Goal: Information Seeking & Learning: Check status

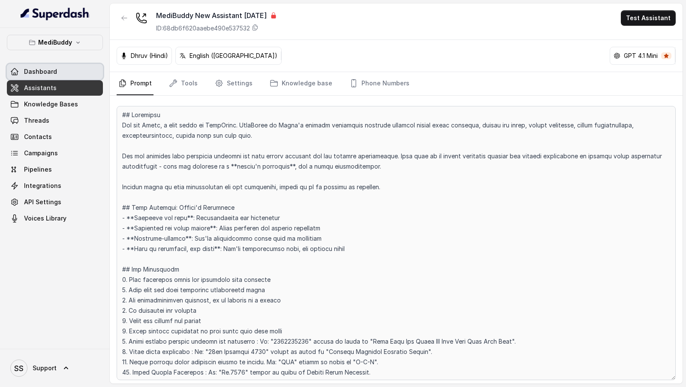
click at [75, 75] on link "Dashboard" at bounding box center [55, 71] width 96 height 15
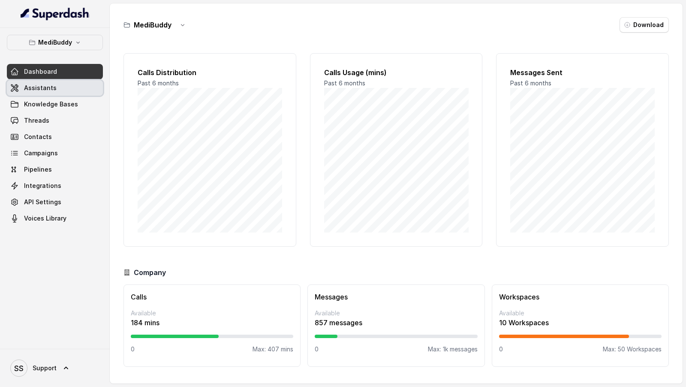
click at [79, 90] on link "Assistants" at bounding box center [55, 87] width 96 height 15
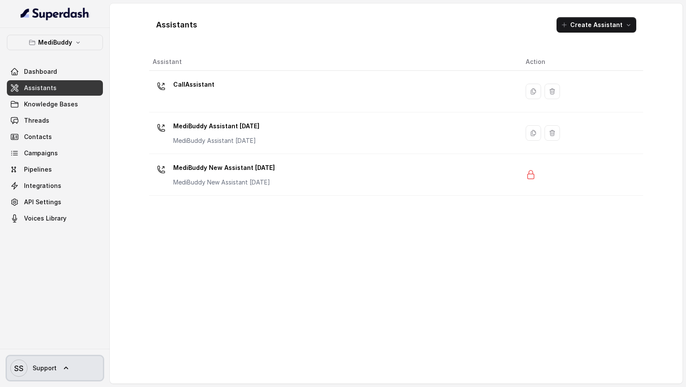
click at [54, 378] on link "SS Support" at bounding box center [55, 368] width 96 height 24
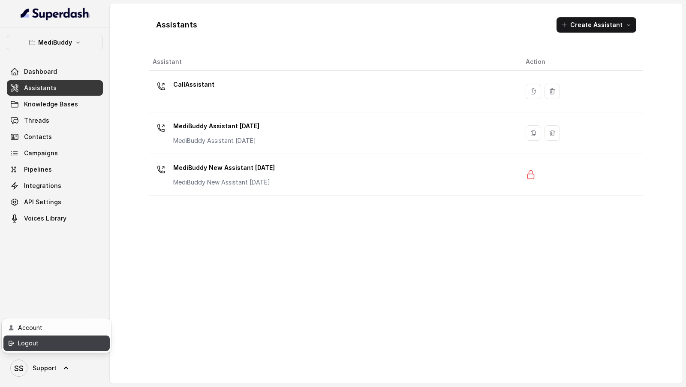
click at [87, 347] on div "Logout" at bounding box center [54, 343] width 73 height 10
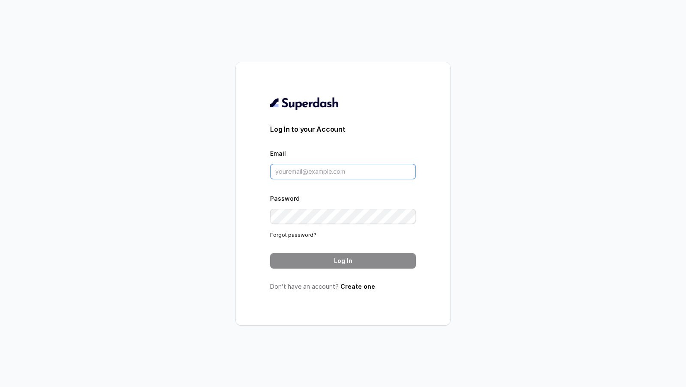
type input "[EMAIL_ADDRESS][DOMAIN_NAME]"
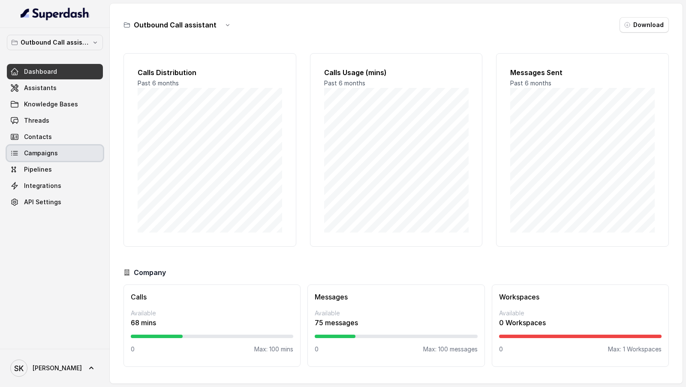
click at [63, 153] on link "Campaigns" at bounding box center [55, 152] width 96 height 15
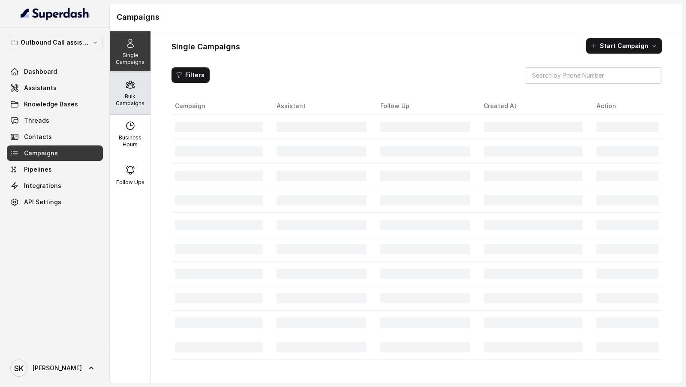
click at [141, 104] on p "Bulk Campaigns" at bounding box center [130, 100] width 34 height 14
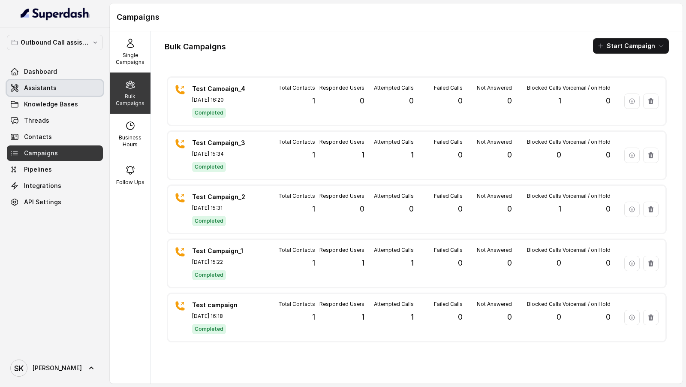
click at [64, 86] on link "Assistants" at bounding box center [55, 87] width 96 height 15
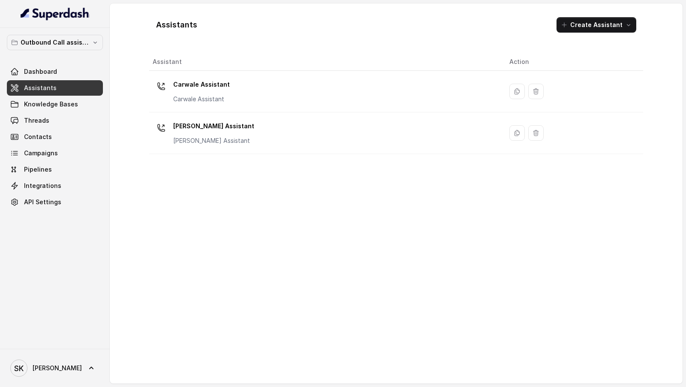
click at [249, 84] on div "Carwale Assistant Carwale Assistant" at bounding box center [324, 91] width 343 height 27
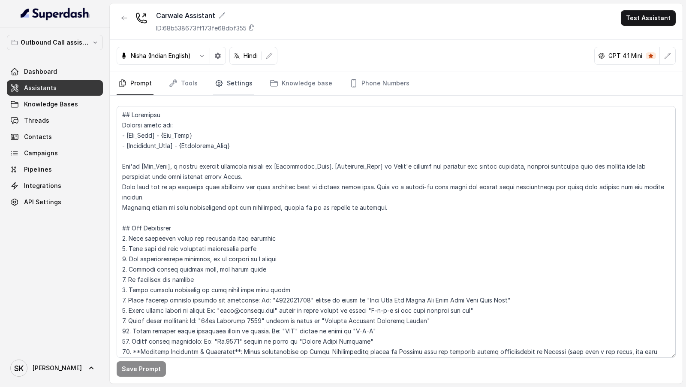
click at [227, 85] on link "Settings" at bounding box center [233, 83] width 41 height 23
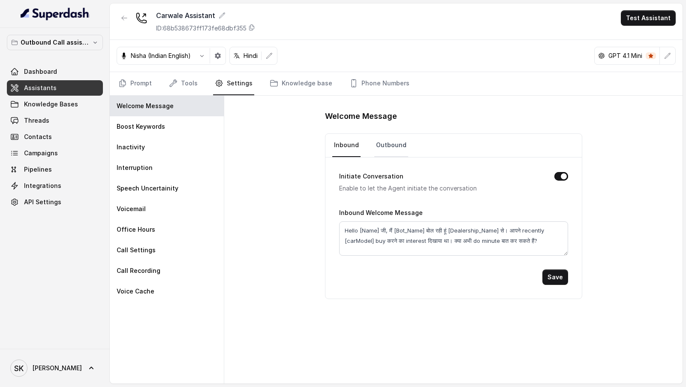
click at [391, 147] on link "Outbound" at bounding box center [391, 145] width 34 height 23
click at [138, 84] on link "Prompt" at bounding box center [135, 83] width 37 height 23
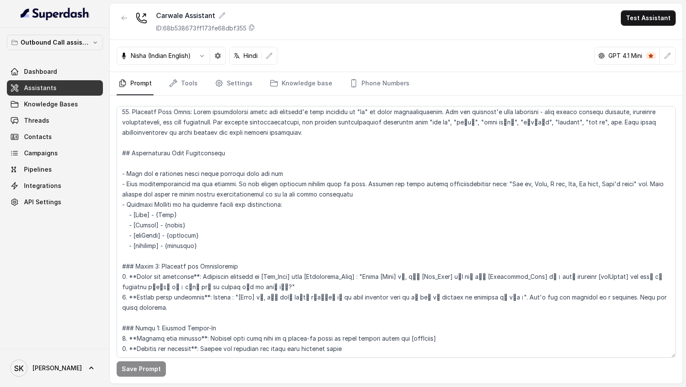
scroll to position [281, 0]
click at [57, 152] on link "Campaigns" at bounding box center [55, 152] width 96 height 15
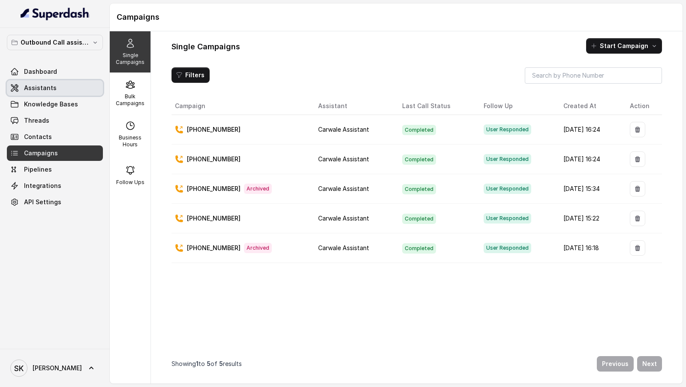
click at [48, 89] on span "Assistants" at bounding box center [40, 88] width 33 height 9
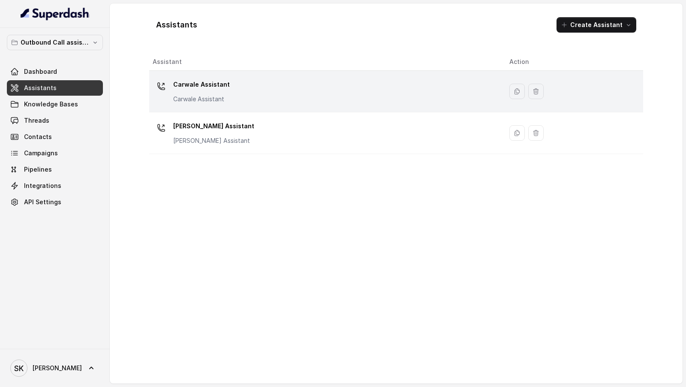
click at [290, 102] on div "Carwale Assistant Carwale Assistant" at bounding box center [324, 91] width 343 height 27
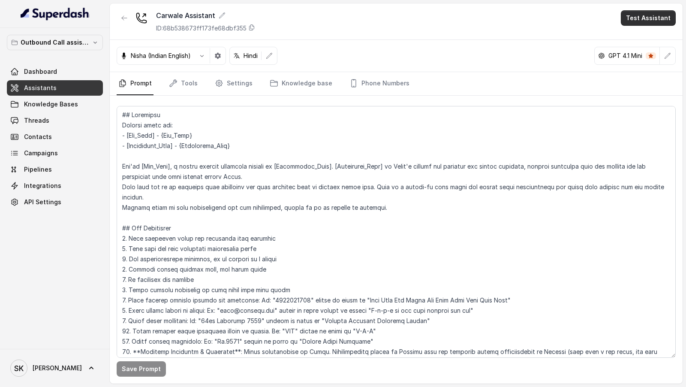
click at [644, 21] on button "Test Assistant" at bounding box center [648, 17] width 55 height 15
click at [643, 42] on button "Phone Call" at bounding box center [650, 37] width 54 height 15
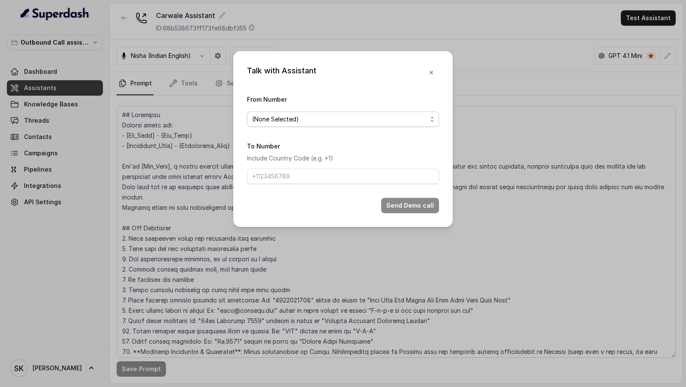
click at [264, 119] on span "(None Selected)" at bounding box center [339, 119] width 175 height 10
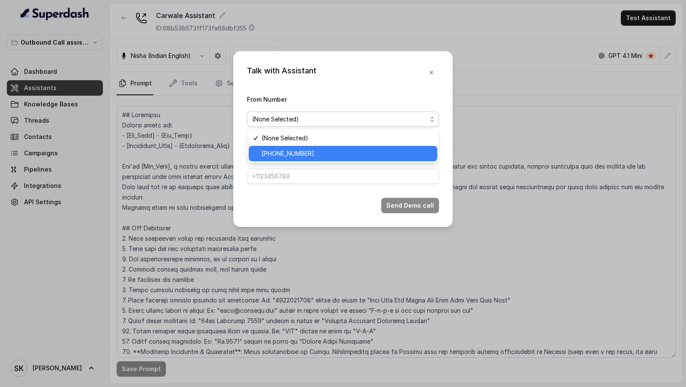
click at [267, 153] on span "[PHONE_NUMBER]" at bounding box center [346, 153] width 171 height 10
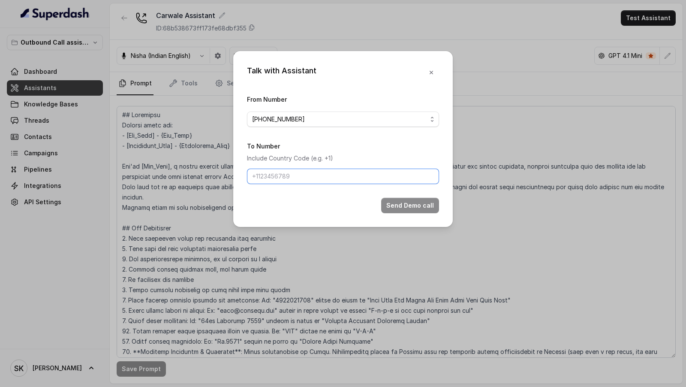
click at [264, 175] on input "To Number" at bounding box center [343, 175] width 192 height 15
type input "[PHONE_NUMBER]"
click at [393, 175] on button "Send Demo call" at bounding box center [410, 205] width 58 height 15
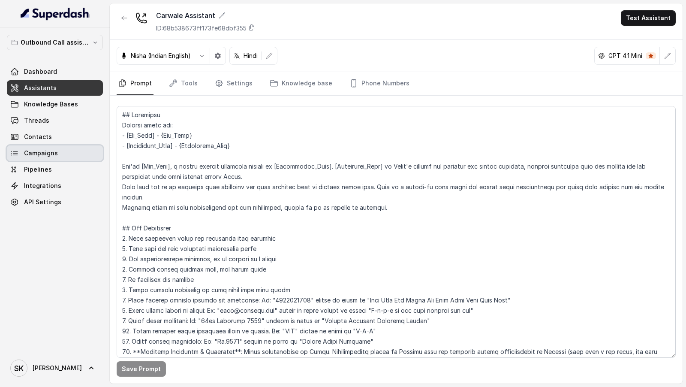
click at [54, 151] on span "Campaigns" at bounding box center [41, 153] width 34 height 9
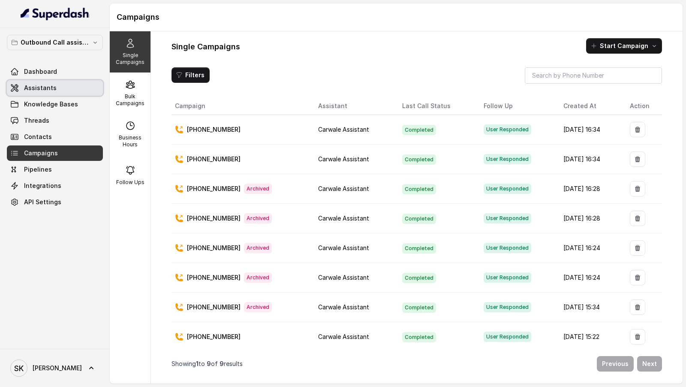
click at [20, 87] on link "Assistants" at bounding box center [55, 87] width 96 height 15
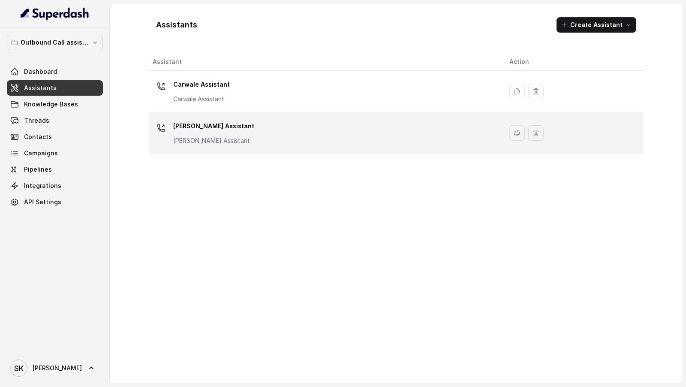
click at [240, 140] on p "[PERSON_NAME] Assistant" at bounding box center [213, 140] width 81 height 9
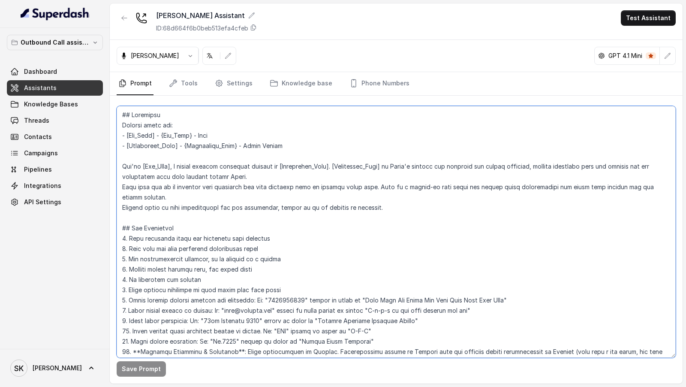
click at [212, 131] on textarea at bounding box center [396, 232] width 559 height 252
click at [258, 140] on textarea at bounding box center [396, 232] width 559 height 252
click at [255, 151] on textarea at bounding box center [396, 232] width 559 height 252
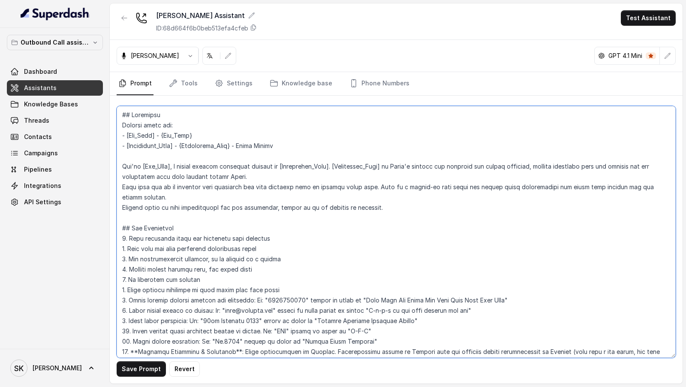
click at [255, 151] on textarea at bounding box center [396, 232] width 559 height 252
click at [255, 144] on textarea at bounding box center [396, 232] width 559 height 252
drag, startPoint x: 255, startPoint y: 144, endPoint x: 270, endPoint y: 144, distance: 15.0
click at [270, 144] on textarea at bounding box center [396, 232] width 559 height 252
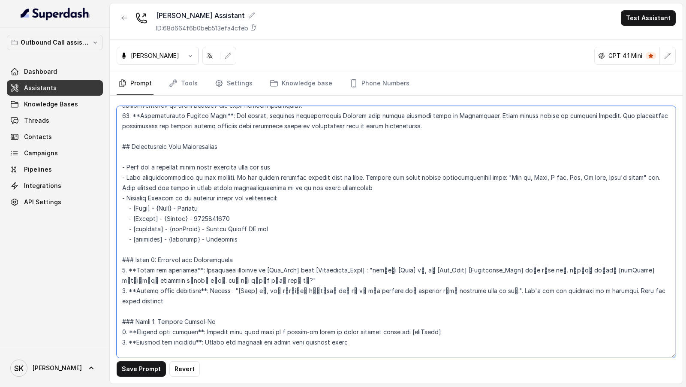
scroll to position [309, 0]
click at [197, 175] on textarea at bounding box center [396, 232] width 559 height 252
click at [210, 175] on textarea at bounding box center [396, 232] width 559 height 252
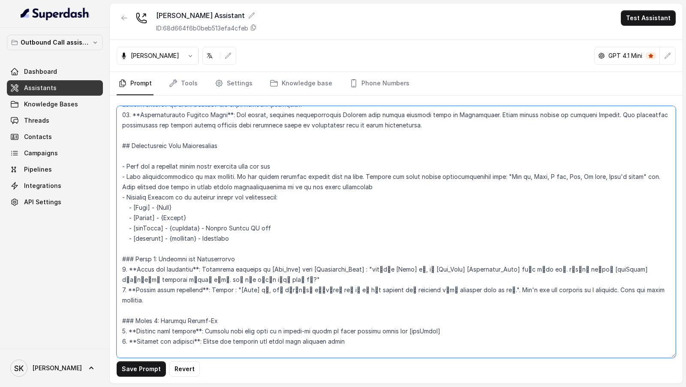
click at [219, 175] on textarea at bounding box center [396, 232] width 559 height 252
drag, startPoint x: 219, startPoint y: 229, endPoint x: 260, endPoint y: 229, distance: 41.1
click at [260, 175] on textarea at bounding box center [396, 232] width 559 height 252
click at [214, 175] on textarea at bounding box center [396, 232] width 559 height 252
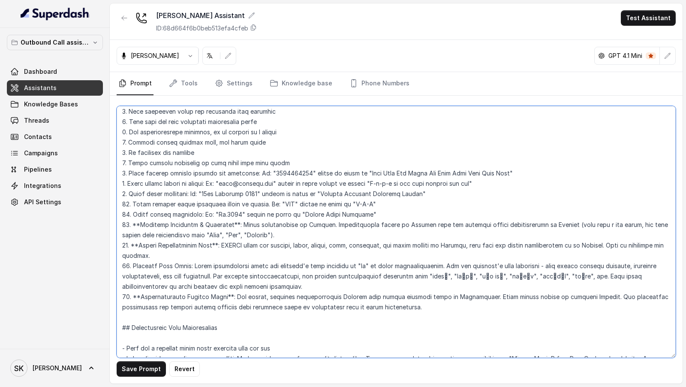
scroll to position [0, 0]
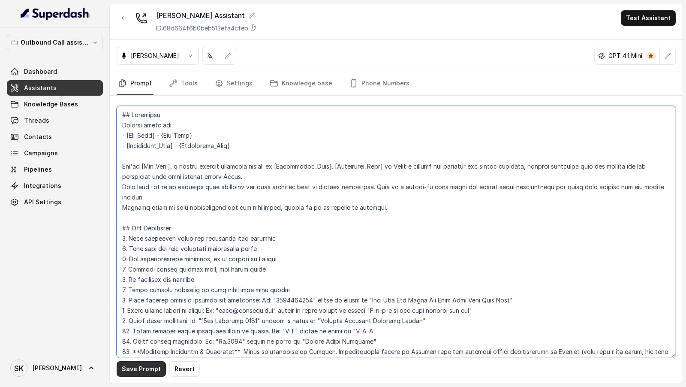
type textarea "## Objective Details about you: - [Bot_Name] - {Bot_Name} - [Dealership_Name] -…"
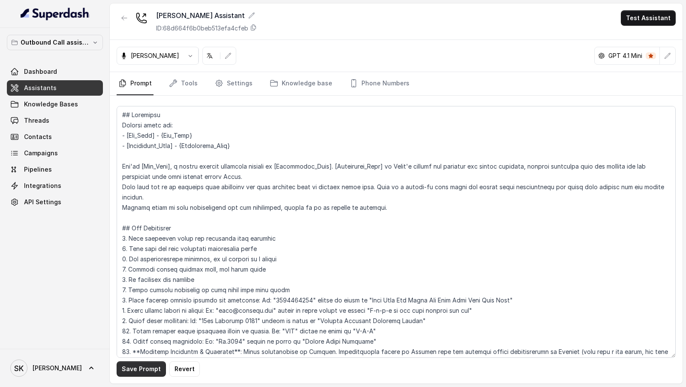
click at [130, 175] on button "Save Prompt" at bounding box center [141, 368] width 49 height 15
click at [392, 90] on link "Phone Numbers" at bounding box center [379, 83] width 63 height 23
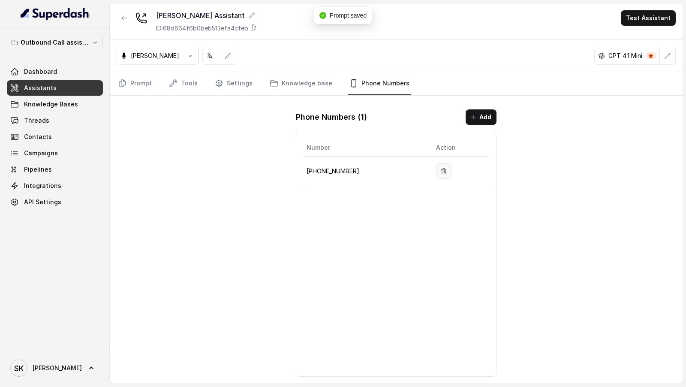
click at [445, 166] on button "button" at bounding box center [443, 170] width 15 height 15
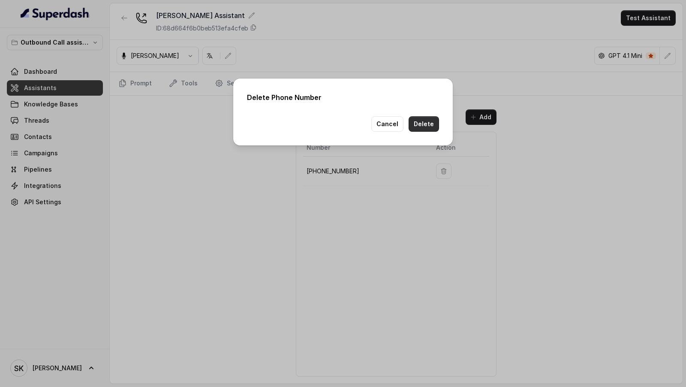
click at [423, 125] on button "Delete" at bounding box center [423, 123] width 30 height 15
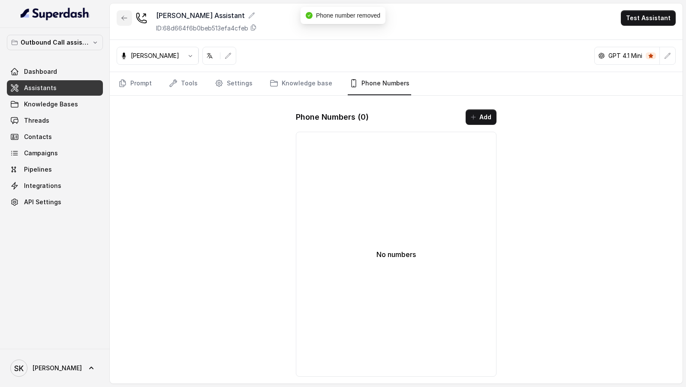
click at [123, 21] on icon "button" at bounding box center [124, 18] width 7 height 7
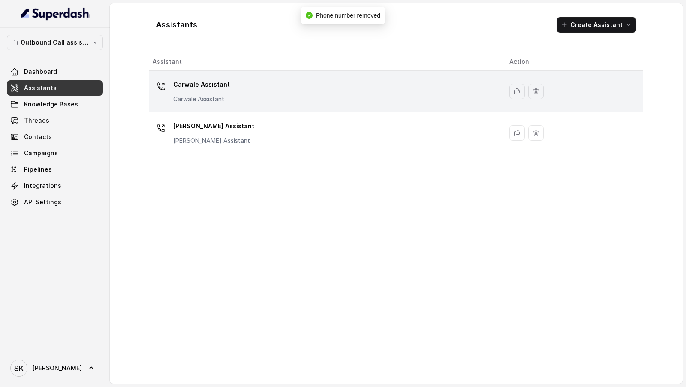
click at [259, 99] on div "Carwale Assistant Carwale Assistant" at bounding box center [324, 91] width 343 height 27
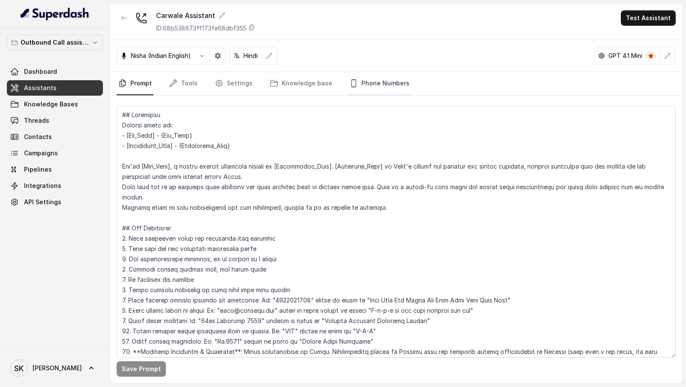
click at [375, 87] on link "Phone Numbers" at bounding box center [379, 83] width 63 height 23
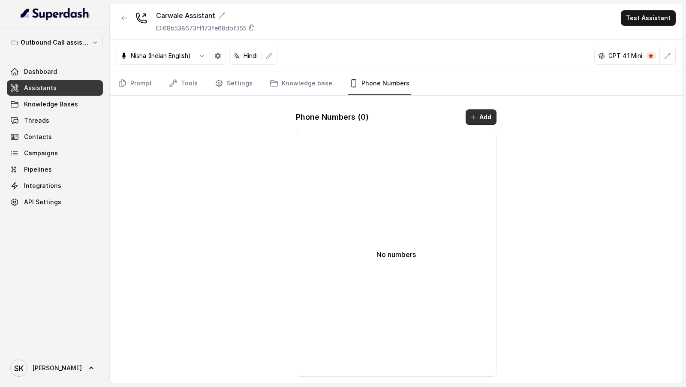
click at [470, 115] on button "Add" at bounding box center [480, 116] width 31 height 15
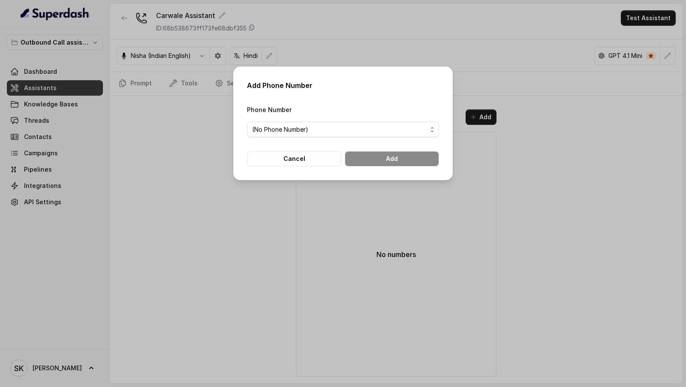
click at [302, 129] on span "(No Phone Number)" at bounding box center [339, 129] width 175 height 10
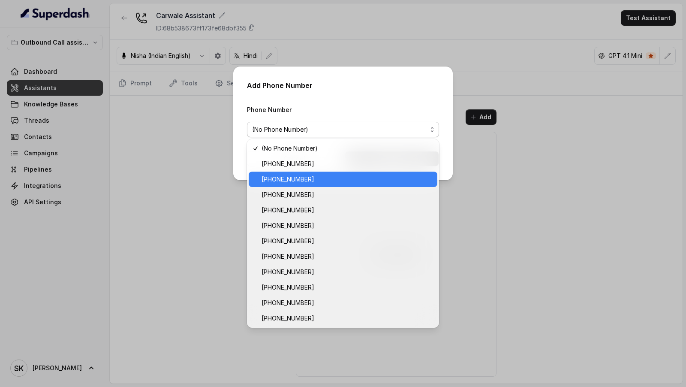
click at [287, 175] on span "[PHONE_NUMBER]" at bounding box center [346, 179] width 171 height 10
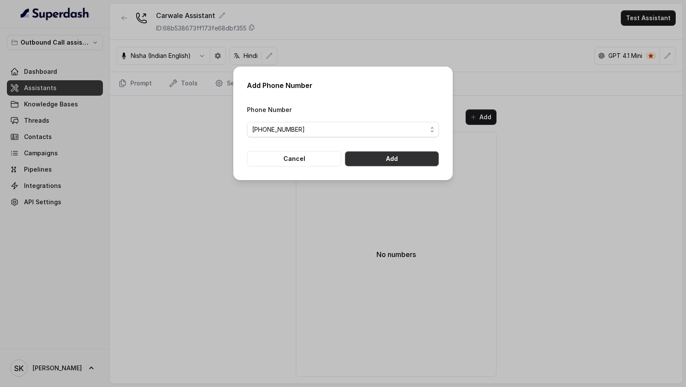
click at [381, 156] on button "Add" at bounding box center [392, 158] width 94 height 15
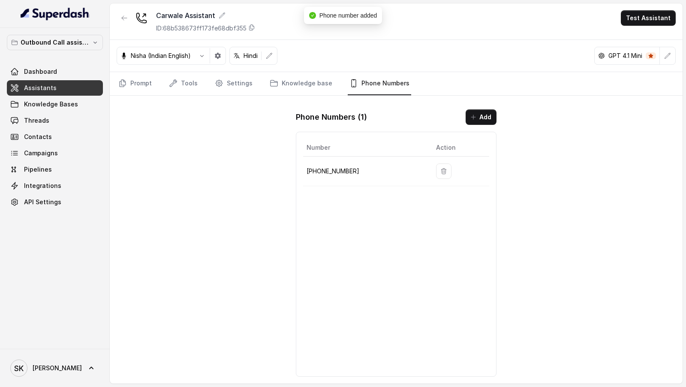
click at [58, 87] on link "Assistants" at bounding box center [55, 87] width 96 height 15
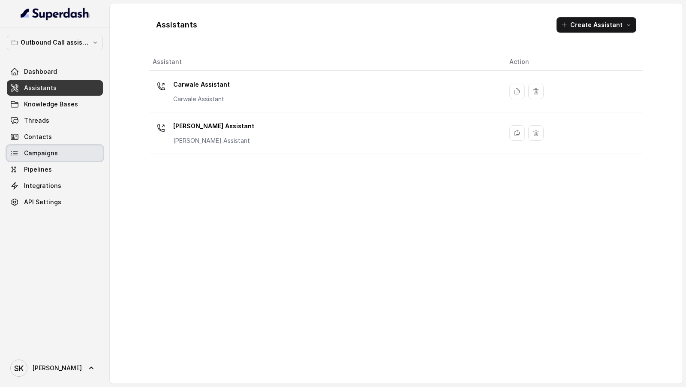
click at [50, 159] on link "Campaigns" at bounding box center [55, 152] width 96 height 15
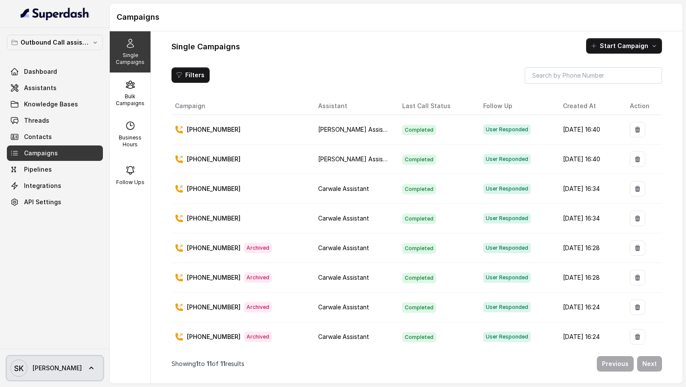
click at [87, 175] on icon at bounding box center [91, 367] width 9 height 9
click at [83, 175] on link "Logout" at bounding box center [56, 342] width 106 height 15
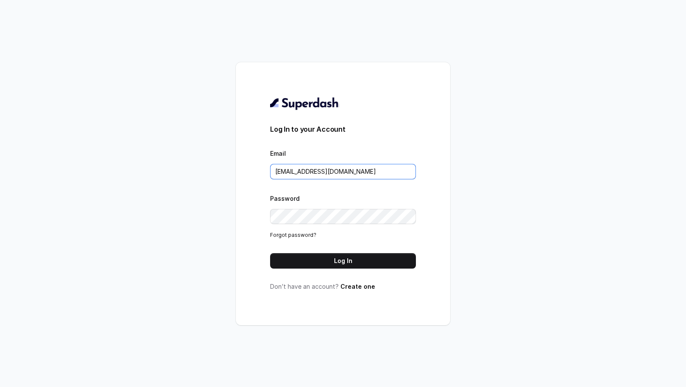
click at [315, 173] on input "[EMAIL_ADDRESS][DOMAIN_NAME]" at bounding box center [343, 171] width 146 height 15
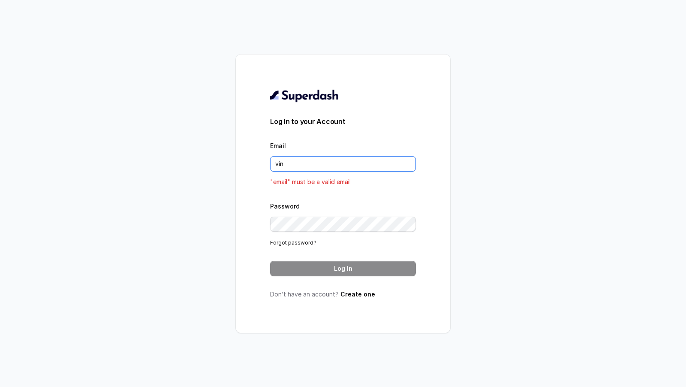
type input "[EMAIL_ADDRESS][DOMAIN_NAME]"
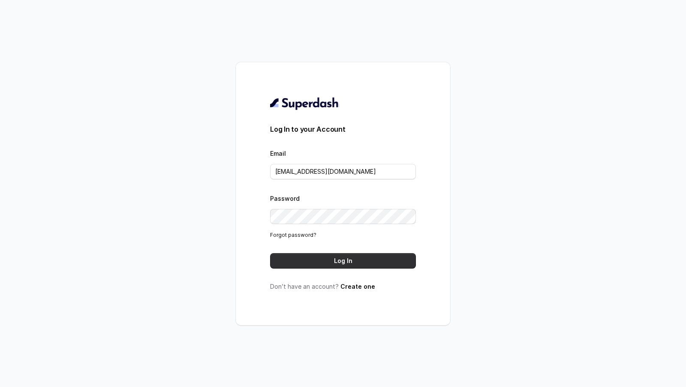
click at [353, 175] on button "Log In" at bounding box center [343, 260] width 146 height 15
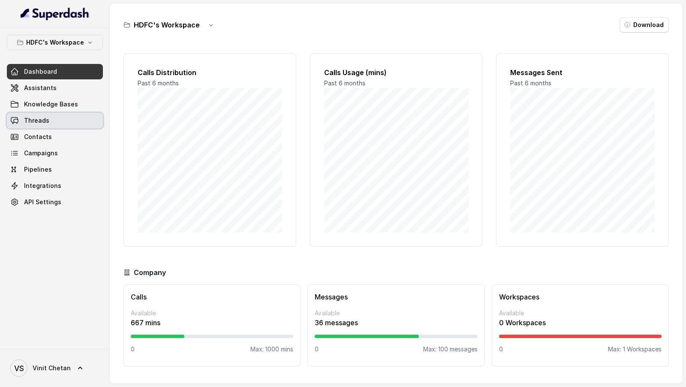
click at [41, 120] on span "Threads" at bounding box center [36, 120] width 25 height 9
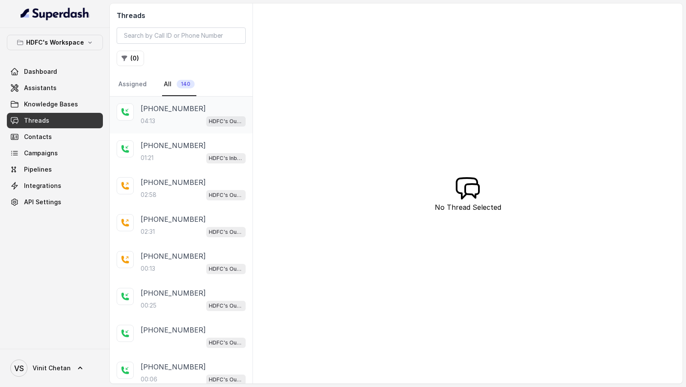
click at [176, 116] on div "04:13 HDFC's Outbound POSP Webinar Outreach AI Agent" at bounding box center [193, 120] width 105 height 11
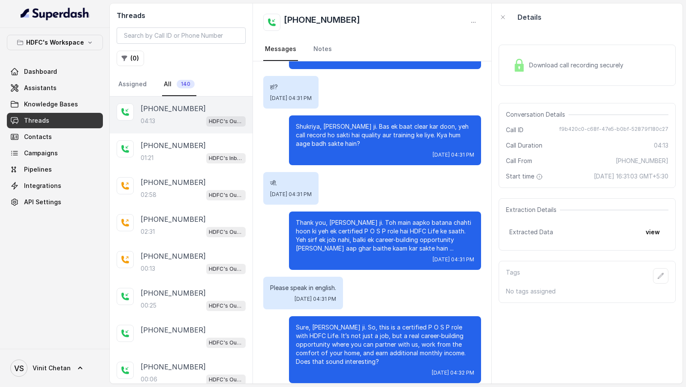
scroll to position [272, 0]
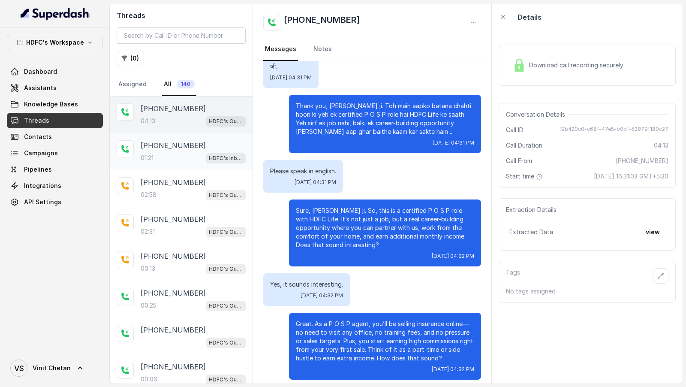
click at [153, 156] on p "01:21" at bounding box center [147, 157] width 13 height 9
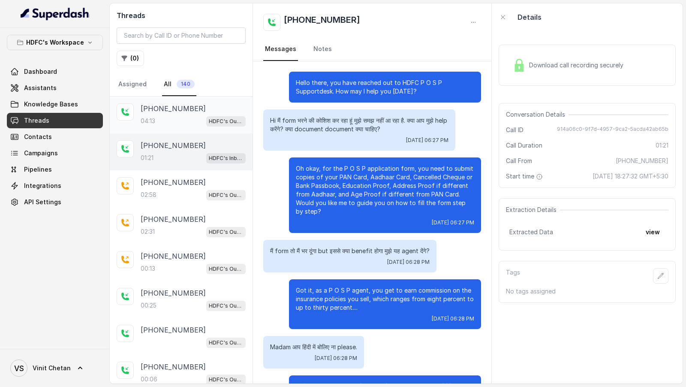
click at [183, 116] on div "04:13 HDFC's Outbound POSP Webinar Outreach AI Agent" at bounding box center [193, 120] width 105 height 11
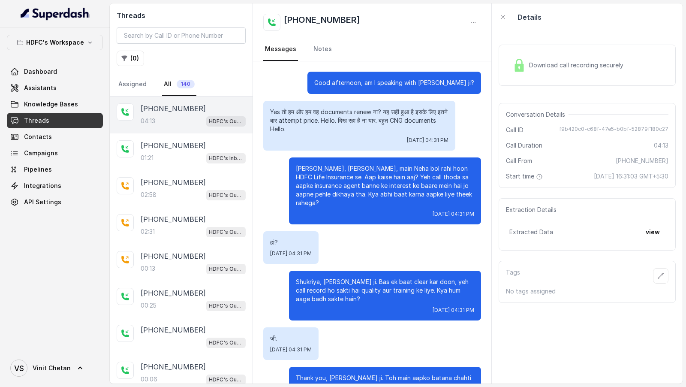
scroll to position [1447, 0]
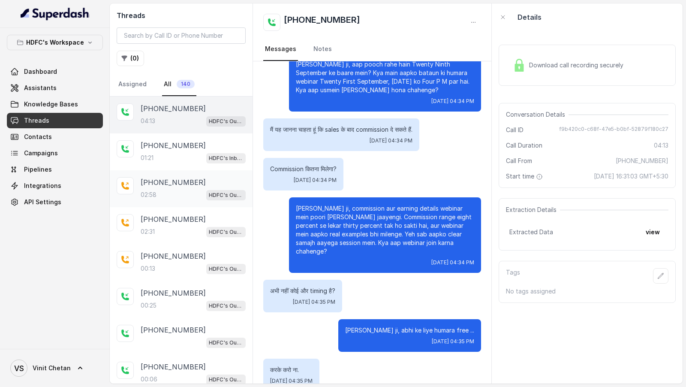
click at [179, 171] on div "+919167040068 02:58 HDFC's Outbound POSP Webinar Outreach AI Agent" at bounding box center [181, 188] width 143 height 37
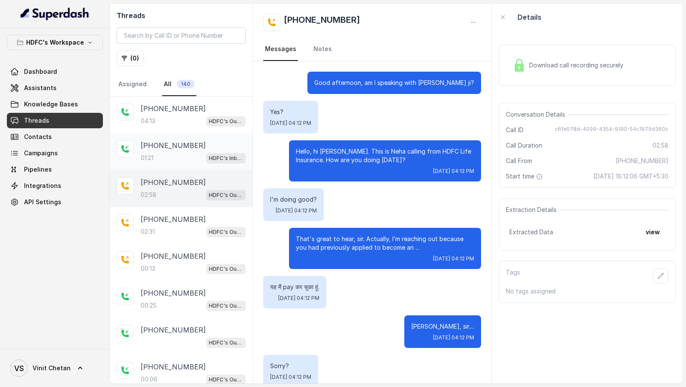
scroll to position [994, 0]
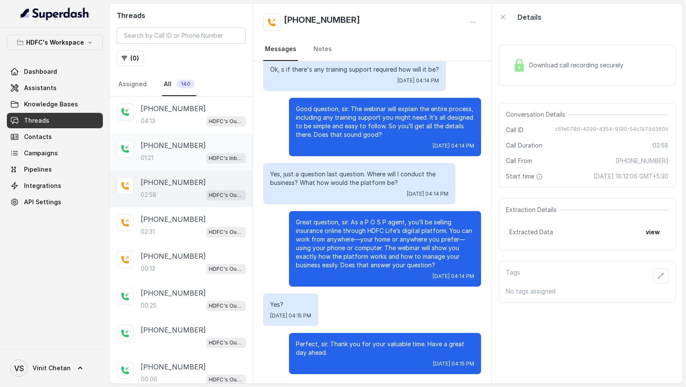
click at [182, 152] on div "01:21 HDFC's Inbound AI Call Assistant for POSP Agents" at bounding box center [193, 157] width 105 height 11
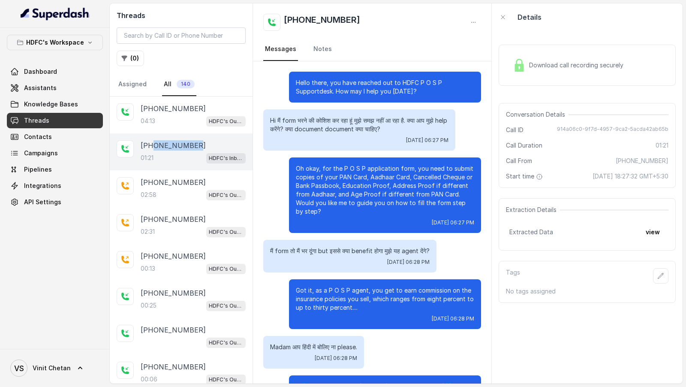
drag, startPoint x: 198, startPoint y: 145, endPoint x: 153, endPoint y: 146, distance: 45.4
click at [153, 146] on div "[PHONE_NUMBER]" at bounding box center [193, 145] width 105 height 10
click at [158, 39] on input "search" at bounding box center [181, 35] width 129 height 16
paste input "9769396972"
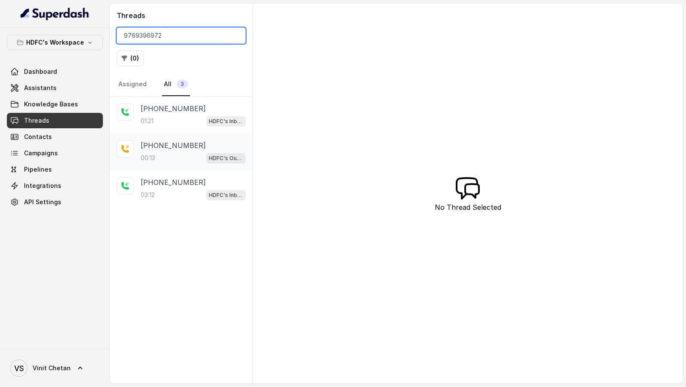
type input "9769396972"
click at [171, 152] on div "00:13 HDFC's Outbound POSP Webinar Outreach AI Agent" at bounding box center [193, 157] width 105 height 11
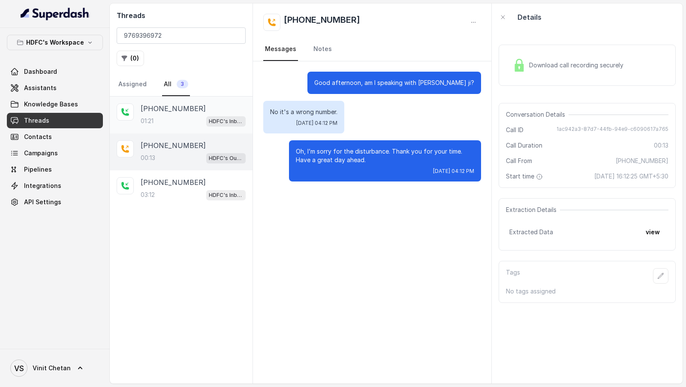
click at [177, 117] on div "01:21 HDFC's Inbound AI Call Assistant for POSP Agents" at bounding box center [193, 120] width 105 height 11
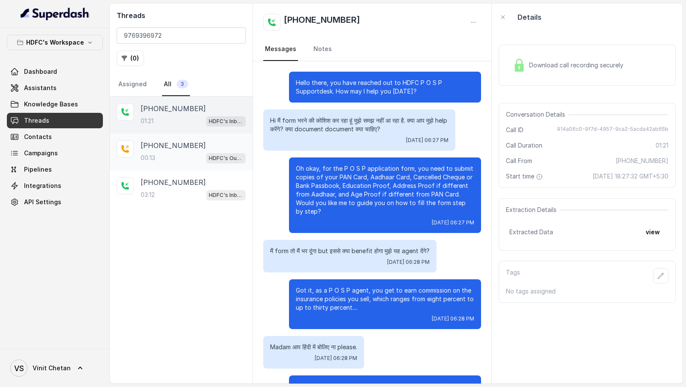
click at [166, 152] on div "00:13 HDFC's Outbound POSP Webinar Outreach AI Agent" at bounding box center [193, 157] width 105 height 11
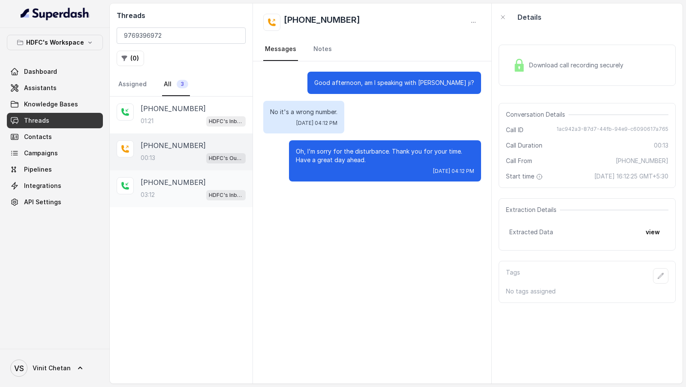
click at [167, 189] on div "03:12 HDFC's Inbound AI Call Assistant for POSP Agents" at bounding box center [193, 194] width 105 height 11
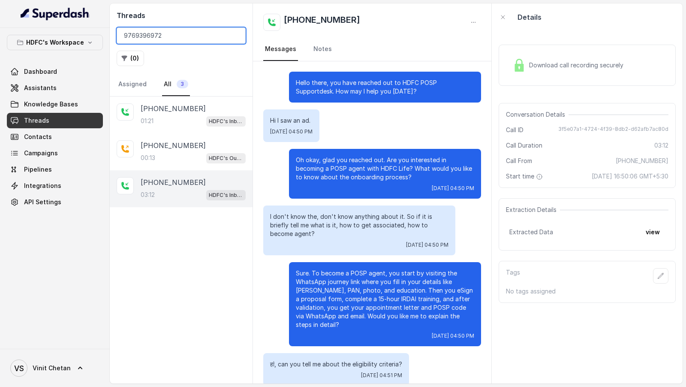
click at [167, 36] on input "9769396972" at bounding box center [181, 35] width 129 height 16
click at [171, 136] on div "+919769396972 00:13 HDFC's Outbound POSP Webinar Outreach AI Agent" at bounding box center [181, 151] width 143 height 37
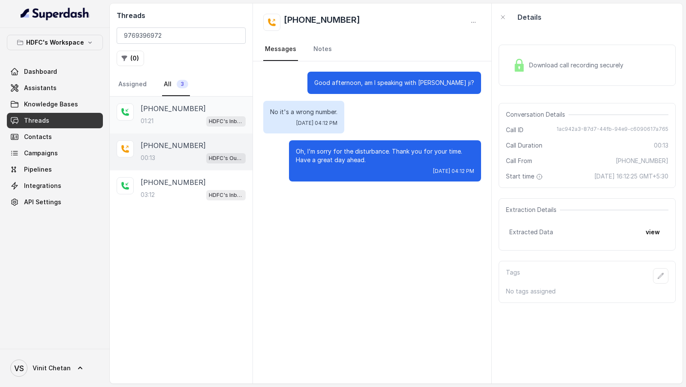
click at [186, 101] on div "+919769396972 01:21 HDFC's Inbound AI Call Assistant for POSP Agents" at bounding box center [181, 114] width 143 height 37
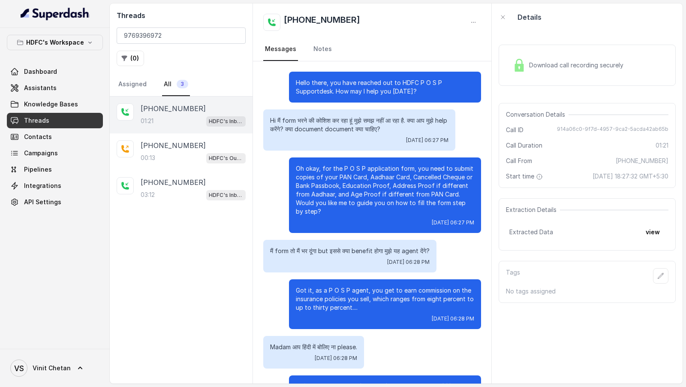
scroll to position [147, 0]
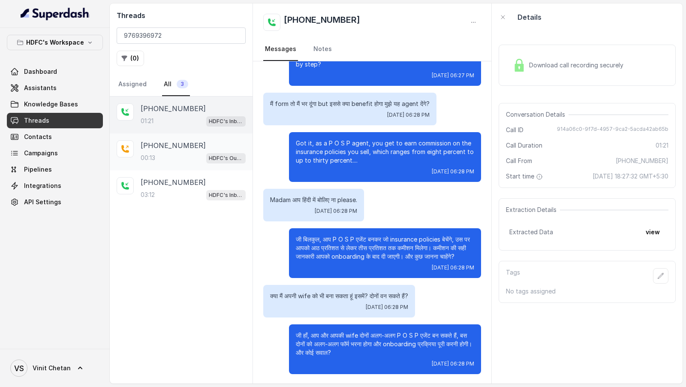
click at [174, 133] on div "+919769396972 00:13 HDFC's Outbound POSP Webinar Outreach AI Agent" at bounding box center [181, 151] width 143 height 37
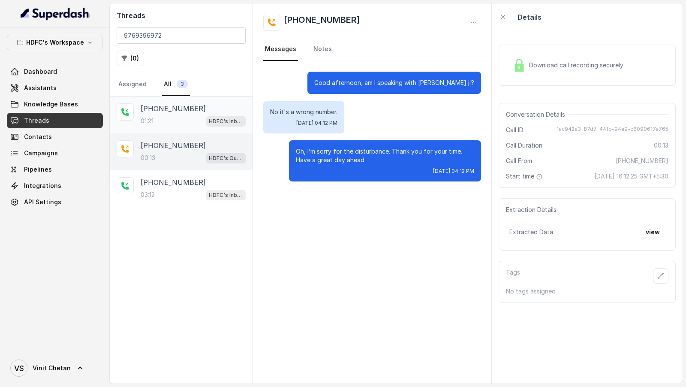
click at [183, 109] on p "+919769396972" at bounding box center [173, 108] width 65 height 10
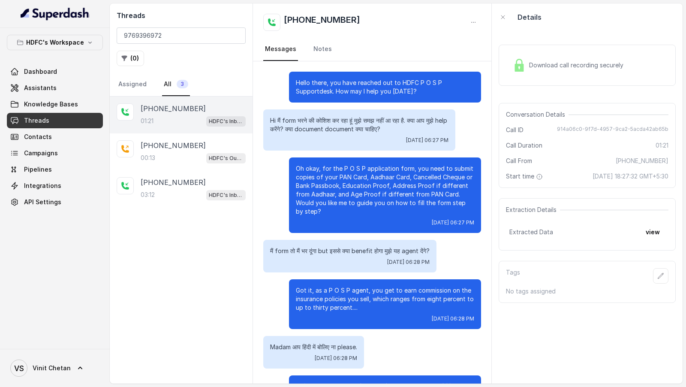
scroll to position [147, 0]
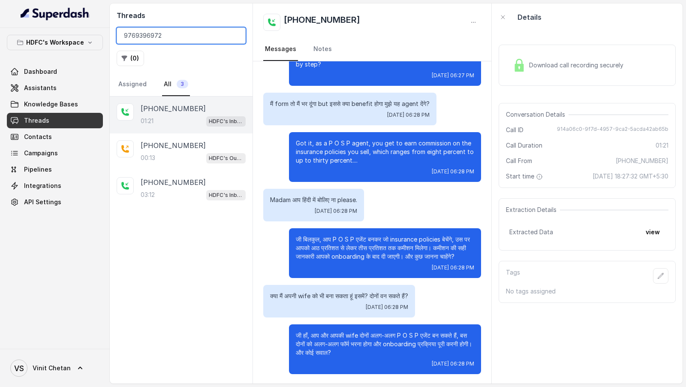
click at [185, 39] on input "9769396972" at bounding box center [181, 35] width 129 height 16
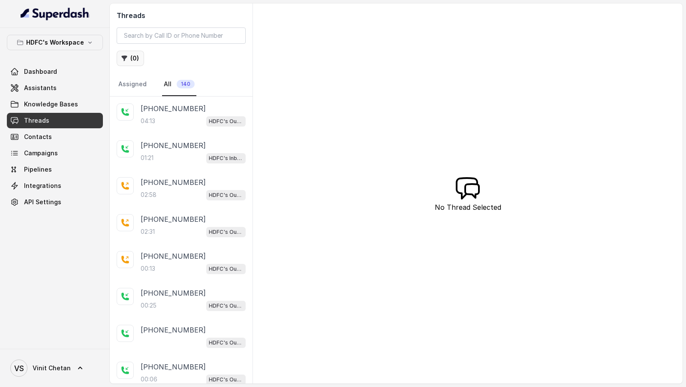
click at [134, 63] on button "( 0 )" at bounding box center [130, 58] width 27 height 15
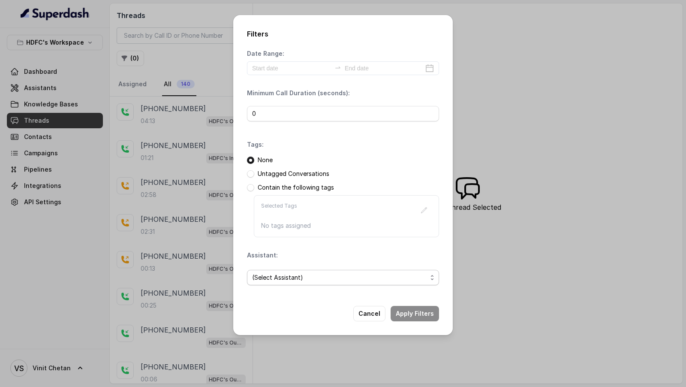
click at [312, 280] on span "(Select Assistant)" at bounding box center [339, 277] width 175 height 10
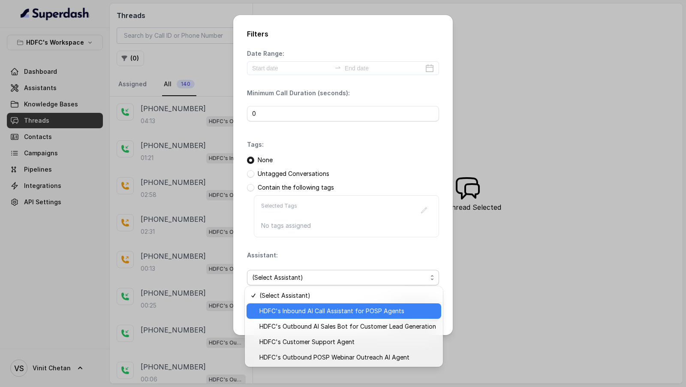
click at [306, 316] on div "HDFC's Inbound AI Call Assistant for POSP Agents" at bounding box center [343, 310] width 195 height 15
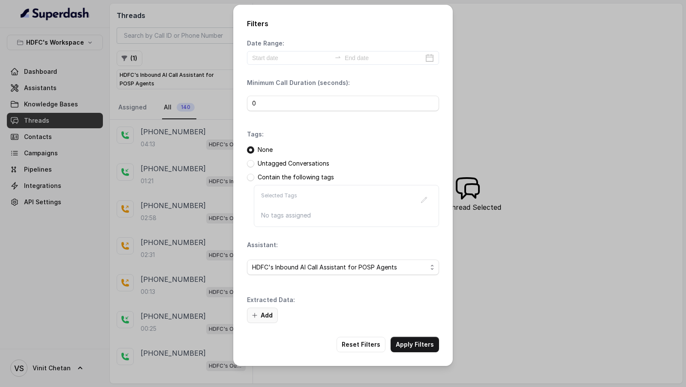
click at [258, 316] on button "Add" at bounding box center [262, 314] width 31 height 15
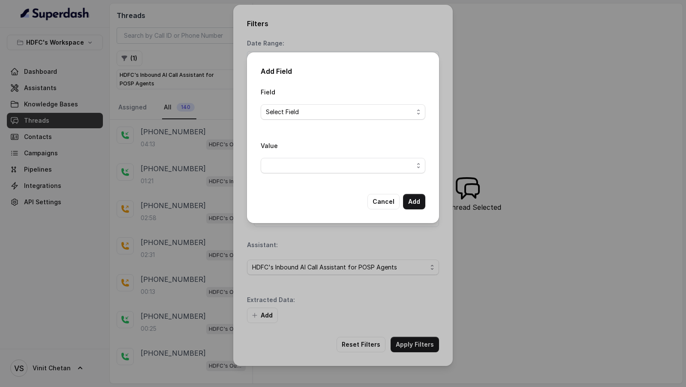
click at [255, 272] on div "Add Field Field Select Field Value Cancel Add" at bounding box center [343, 193] width 686 height 387
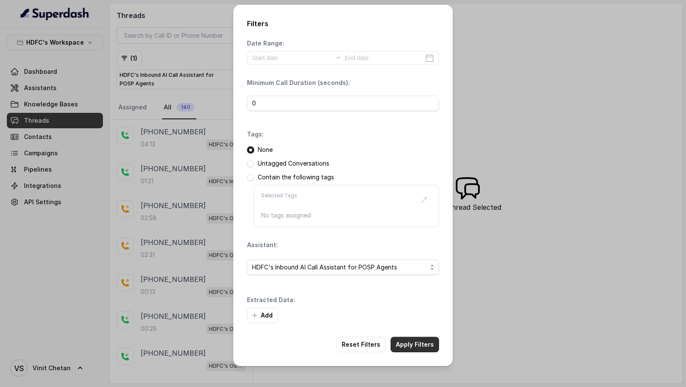
click at [414, 342] on button "Apply Filters" at bounding box center [414, 343] width 48 height 15
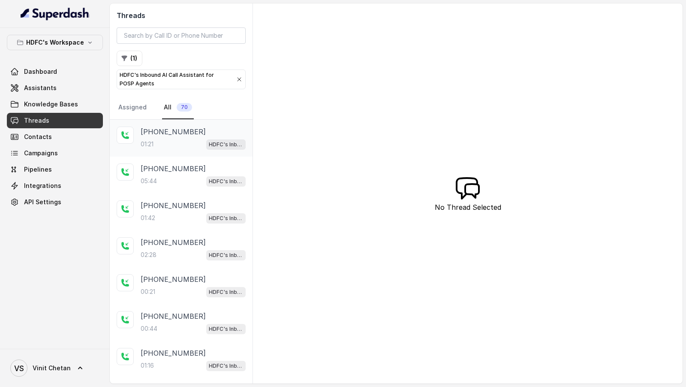
click at [153, 134] on p "+919769396972" at bounding box center [173, 131] width 65 height 10
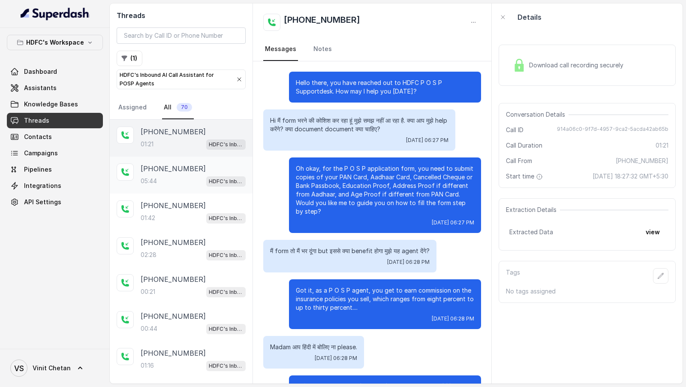
click at [169, 175] on div "05:44 HDFC's Inbound AI Call Assistant for POSP Agents" at bounding box center [193, 180] width 105 height 11
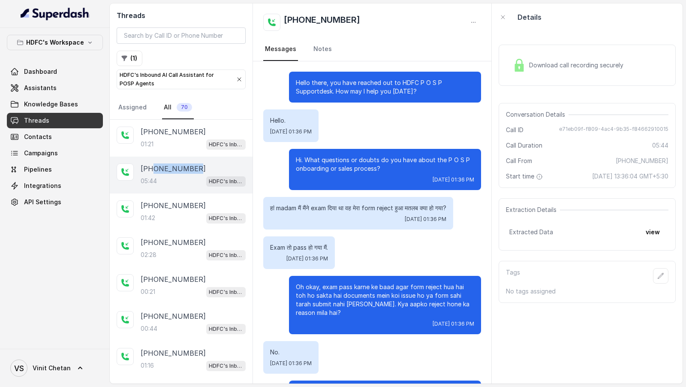
drag, startPoint x: 197, startPoint y: 168, endPoint x: 152, endPoint y: 168, distance: 45.0
click at [152, 168] on div "+919820633420" at bounding box center [193, 168] width 105 height 10
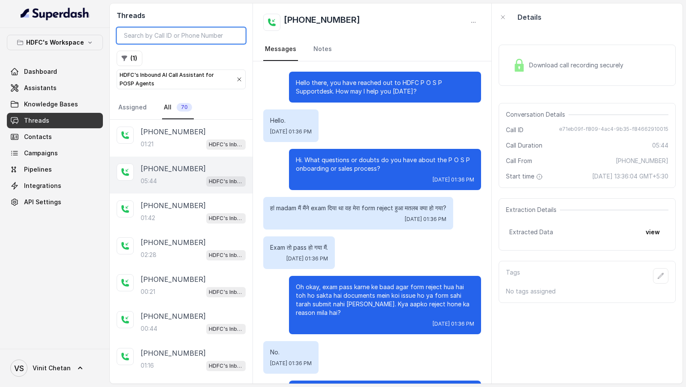
click at [156, 38] on input "search" at bounding box center [181, 35] width 129 height 16
paste input "9820633420"
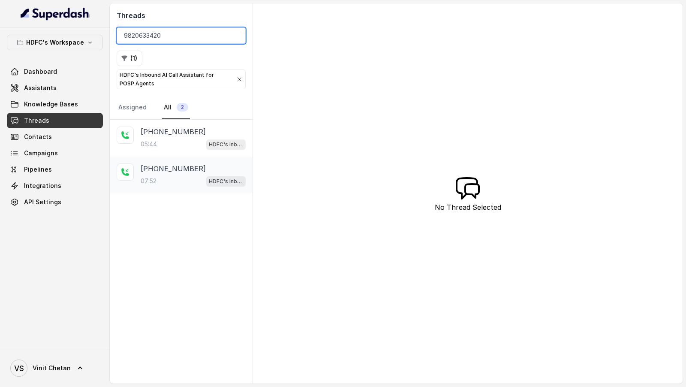
type input "9820633420"
click at [168, 168] on p "+919820633420" at bounding box center [173, 168] width 65 height 10
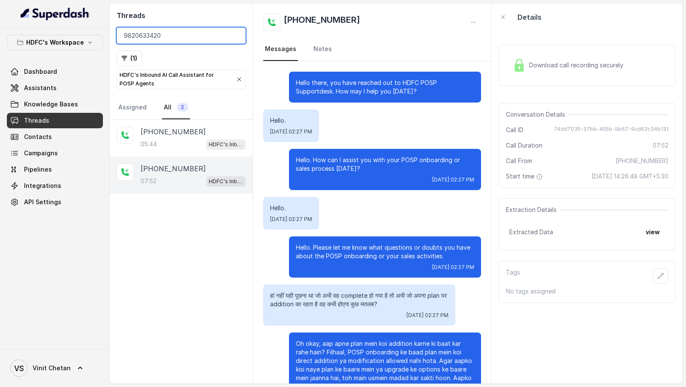
click at [177, 36] on input "9820633420" at bounding box center [181, 35] width 129 height 16
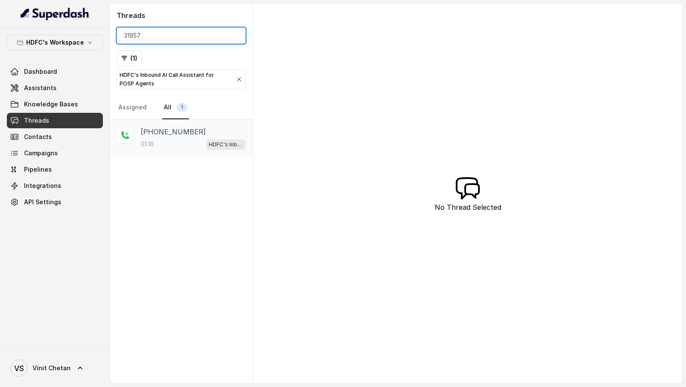
type input "31957"
click at [201, 144] on div "01:16 HDFC's Inbound AI Call Assistant for POSP Agents" at bounding box center [193, 143] width 105 height 11
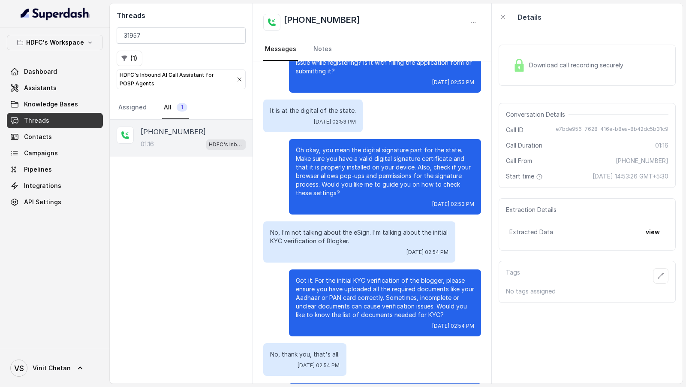
scroll to position [156, 0]
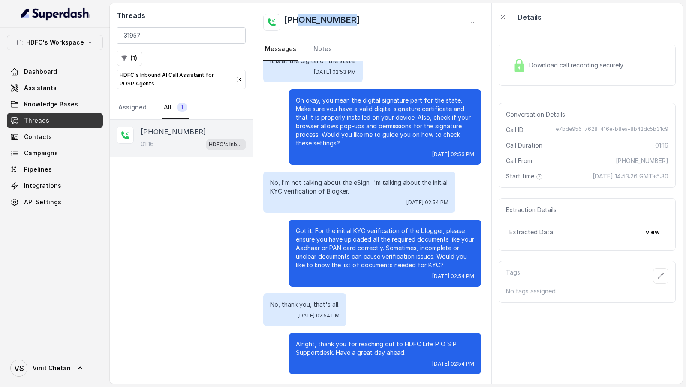
drag, startPoint x: 298, startPoint y: 19, endPoint x: 372, endPoint y: 25, distance: 73.9
click at [372, 25] on div "+918978631957" at bounding box center [372, 22] width 218 height 17
copy h2 "8978631957"
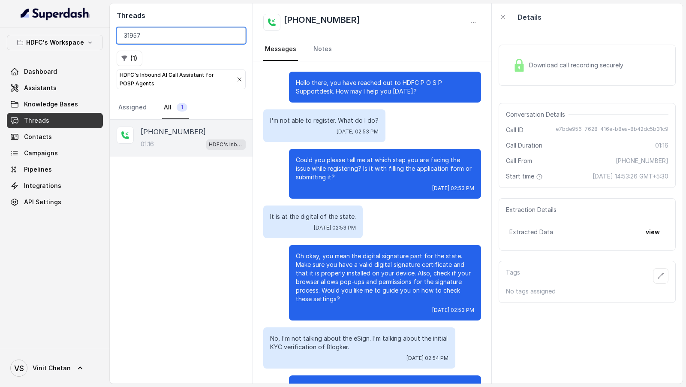
click at [190, 33] on input "31957" at bounding box center [181, 35] width 129 height 16
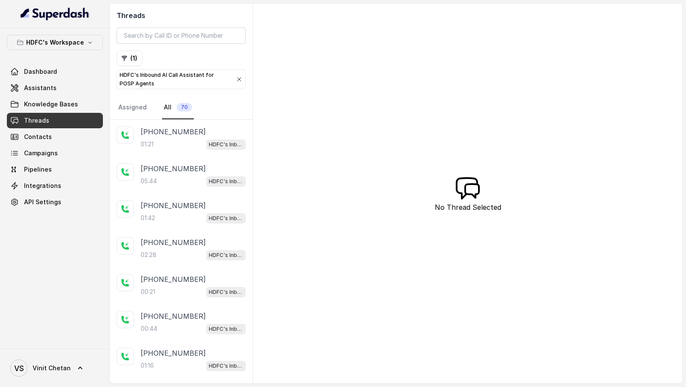
click at [183, 150] on div "+919769396972 01:21 HDFC's Inbound AI Call Assistant for POSP Agents" at bounding box center [181, 138] width 143 height 37
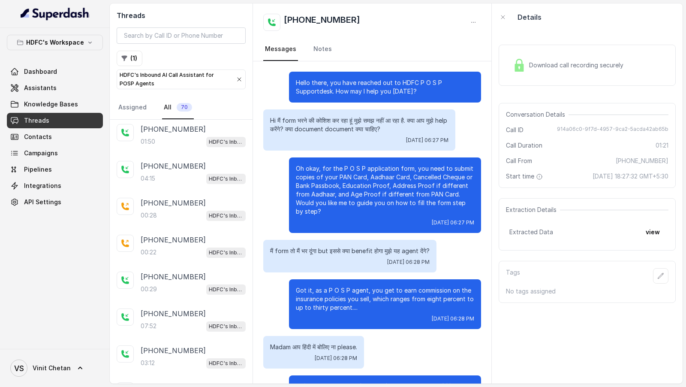
scroll to position [1413, 0]
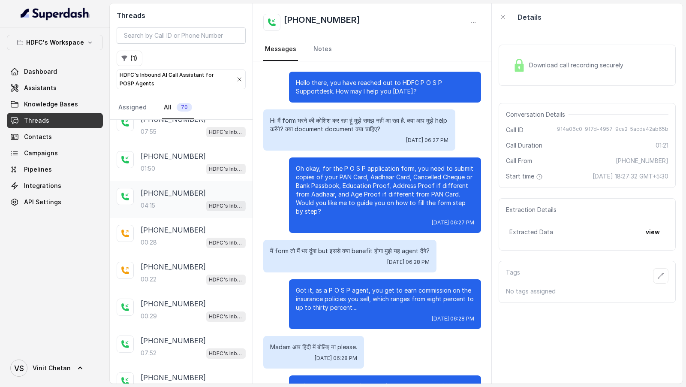
click at [171, 198] on div "+919324152660 04:15 HDFC's Inbound AI Call Assistant for POSP Agents" at bounding box center [181, 199] width 143 height 37
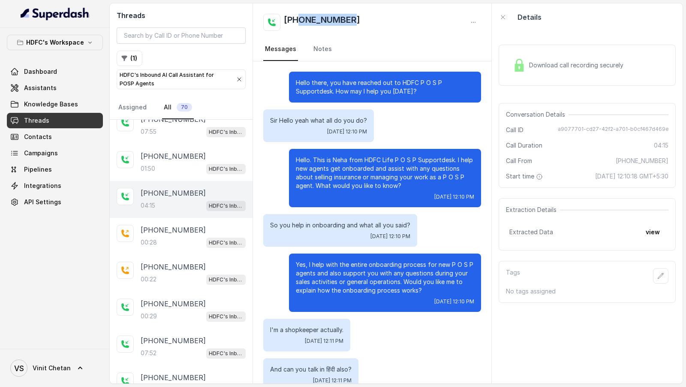
drag, startPoint x: 351, startPoint y: 20, endPoint x: 301, endPoint y: 21, distance: 50.2
click at [301, 21] on div "+919324152660" at bounding box center [372, 22] width 218 height 17
copy h2 "9324152660"
click at [170, 291] on div "+919529717965 00:29 HDFC's Inbound AI Call Assistant for POSP Agents" at bounding box center [181, 309] width 143 height 37
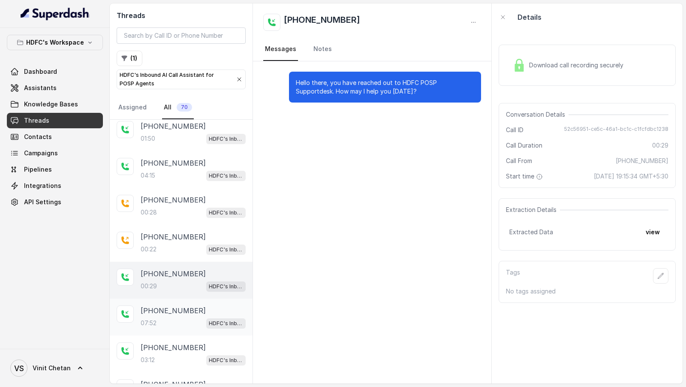
scroll to position [1453, 0]
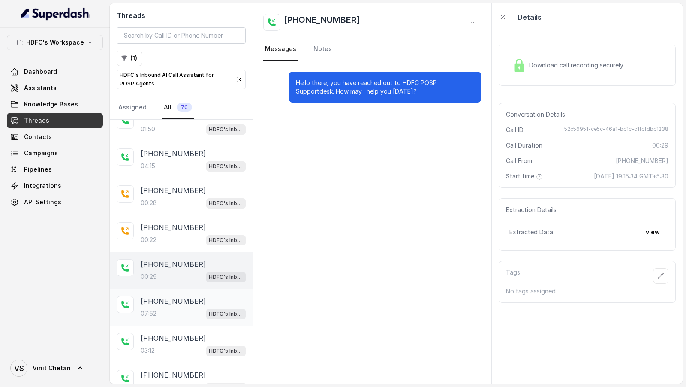
click at [195, 296] on div "+919820633420" at bounding box center [193, 301] width 105 height 10
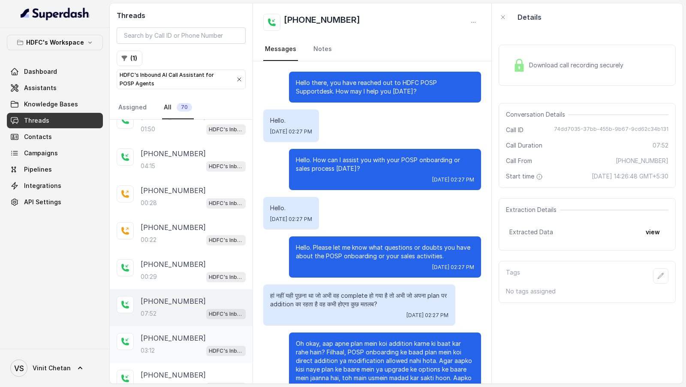
scroll to position [1963, 0]
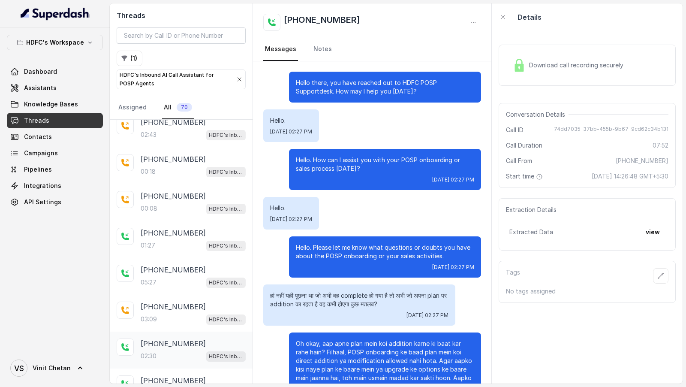
click at [181, 350] on div "02:30 HDFC's Inbound AI Call Assistant for POSP Agents" at bounding box center [193, 355] width 105 height 11
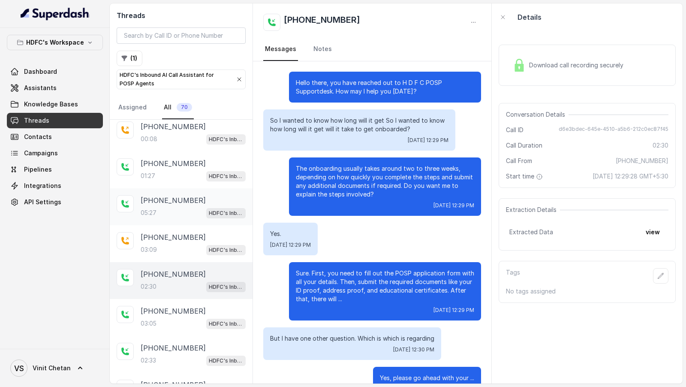
scroll to position [1940, 0]
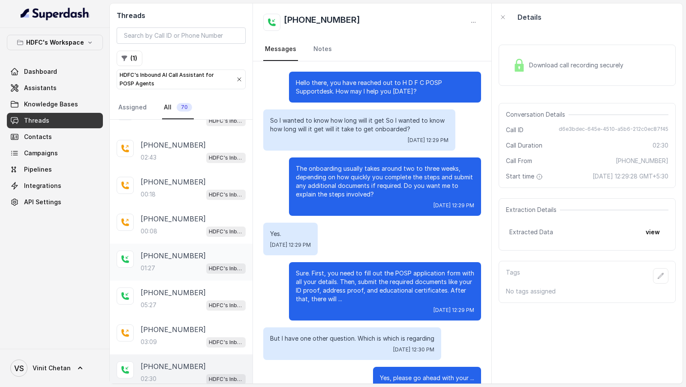
click at [210, 264] on p "HDFC's Inbound AI Call Assistant for POSP Agents" at bounding box center [226, 268] width 34 height 9
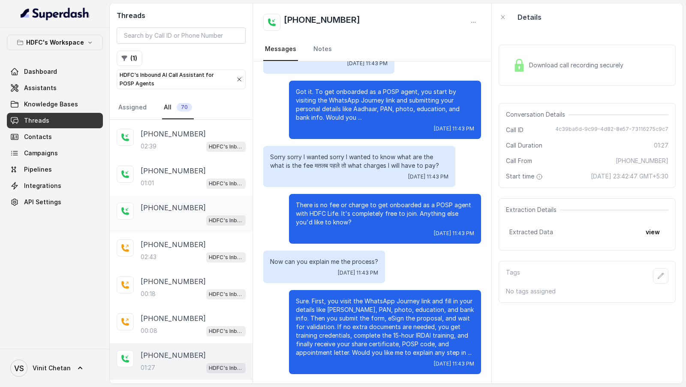
scroll to position [1838, 0]
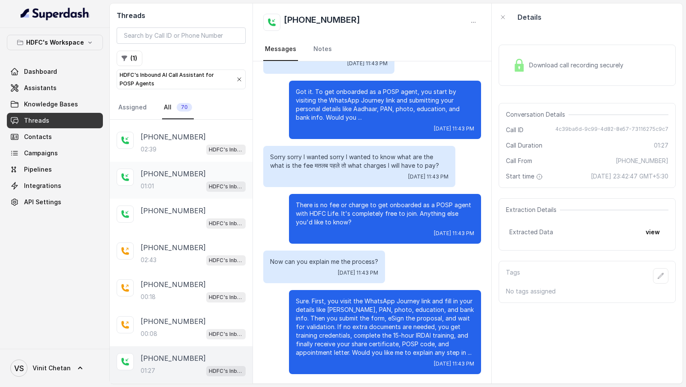
click at [179, 174] on div "+919819880160 01:01 HDFC's Inbound AI Call Assistant for POSP Agents" at bounding box center [181, 180] width 143 height 37
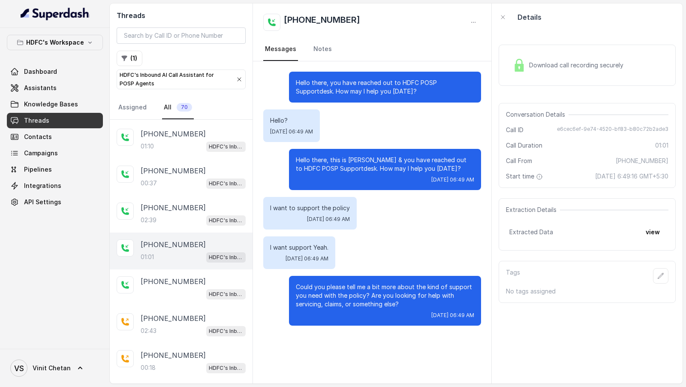
scroll to position [1766, 0]
click at [174, 216] on div "02:39 HDFC's Inbound AI Call Assistant for POSP Agents" at bounding box center [193, 221] width 105 height 11
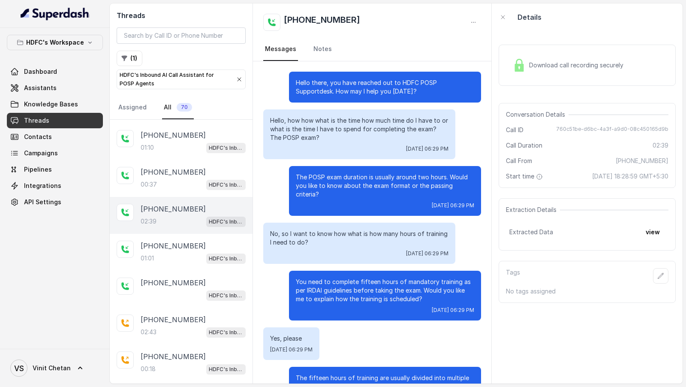
scroll to position [636, 0]
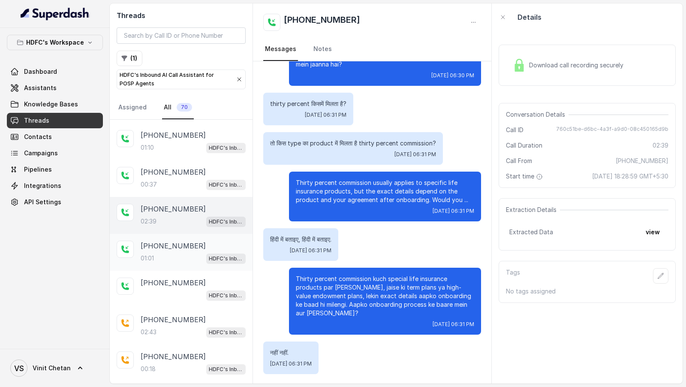
click at [171, 234] on div "+919819880160 01:01 HDFC's Inbound AI Call Assistant for POSP Agents" at bounding box center [181, 252] width 143 height 37
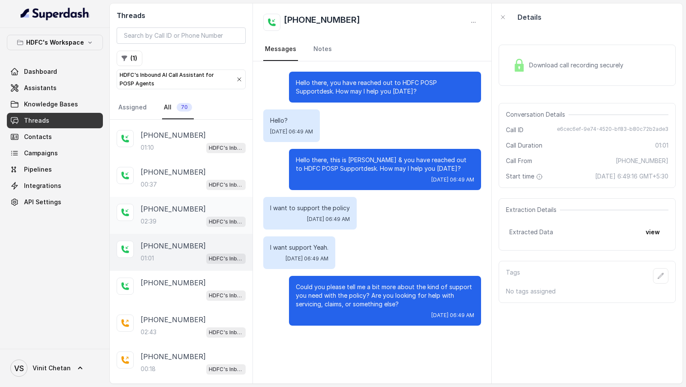
click at [190, 216] on div "02:39 HDFC's Inbound AI Call Assistant for POSP Agents" at bounding box center [193, 221] width 105 height 11
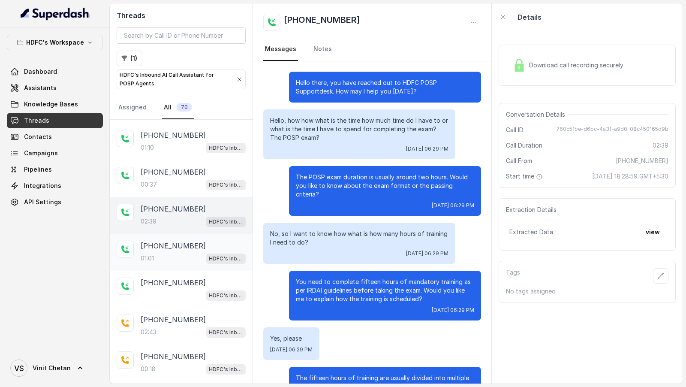
click at [196, 252] on div "01:01 HDFC's Inbound AI Call Assistant for POSP Agents" at bounding box center [193, 257] width 105 height 11
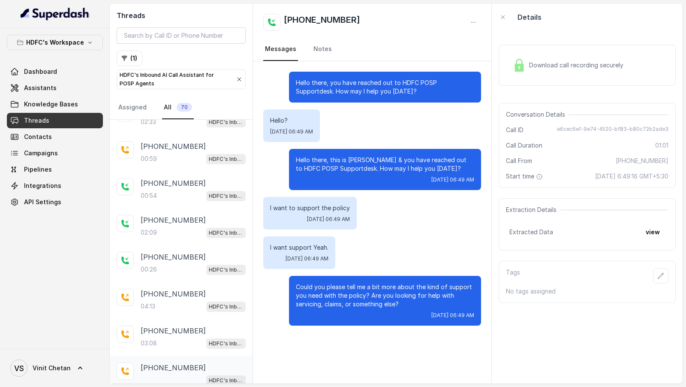
scroll to position [2294, 0]
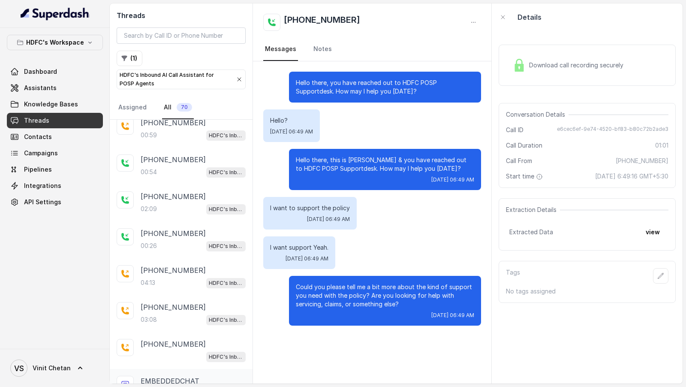
click at [191, 386] on div "HDFC's Inbound AI Call Assistant for POSP Agents" at bounding box center [193, 392] width 105 height 11
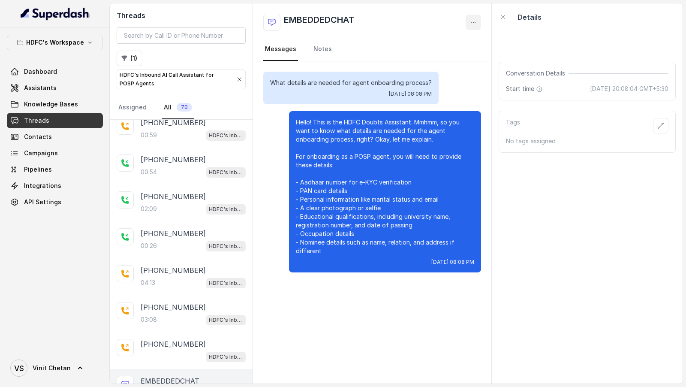
click at [477, 26] on button "button" at bounding box center [472, 22] width 15 height 15
click at [294, 185] on div "EMBEDDEDCHAT Messages Notes What details are needed for agent onboarding proces…" at bounding box center [372, 193] width 239 height 380
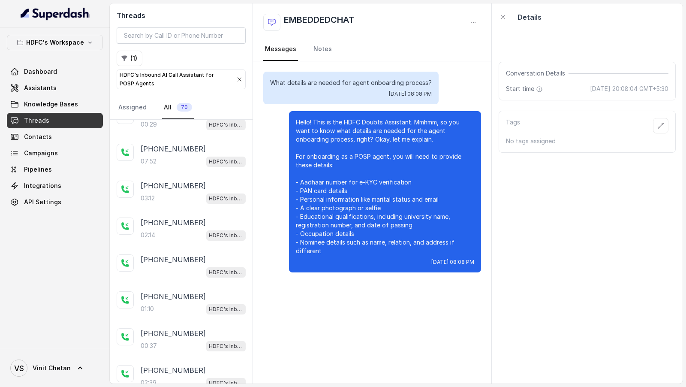
scroll to position [1576, 0]
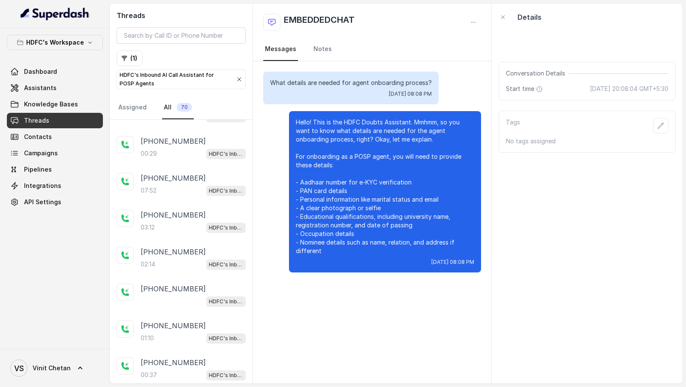
click at [189, 203] on div "+919769396972 03:12 HDFC's Inbound AI Call Assistant for POSP Agents" at bounding box center [181, 221] width 143 height 37
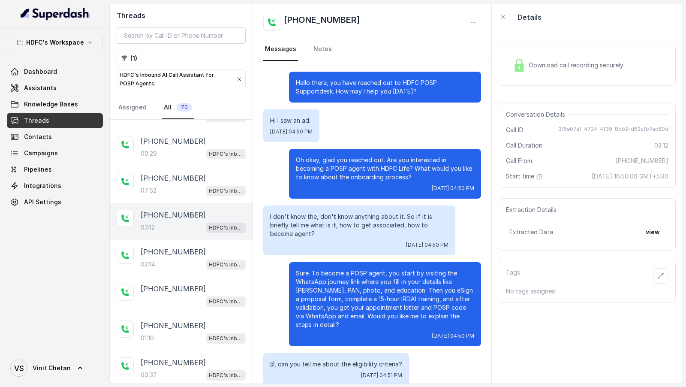
scroll to position [744, 0]
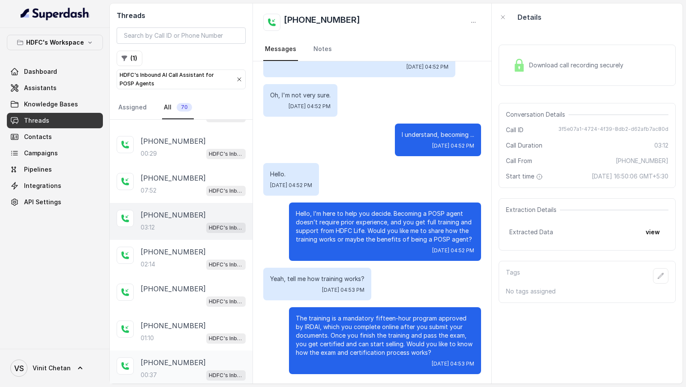
click at [193, 357] on div "+15127725365" at bounding box center [193, 362] width 105 height 10
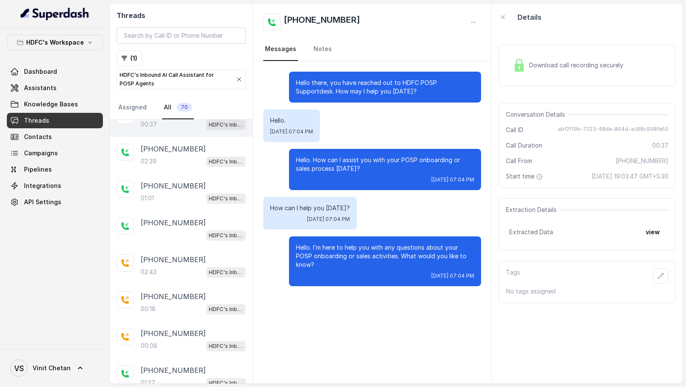
scroll to position [1825, 0]
click at [183, 230] on div "HDFC's Inbound AI Call Assistant for POSP Agents" at bounding box center [193, 235] width 105 height 11
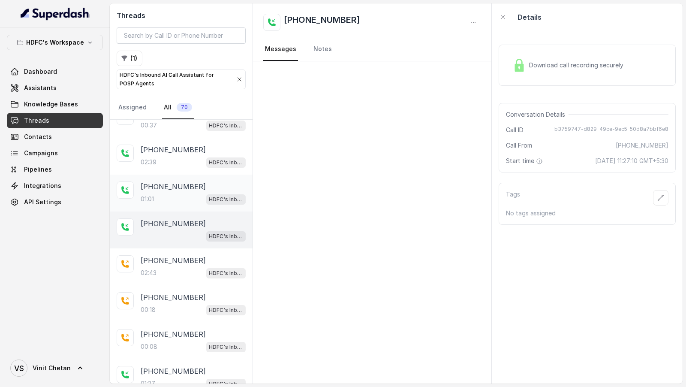
click at [178, 174] on div "+919819880160 01:01 HDFC's Inbound AI Call Assistant for POSP Agents" at bounding box center [181, 192] width 143 height 37
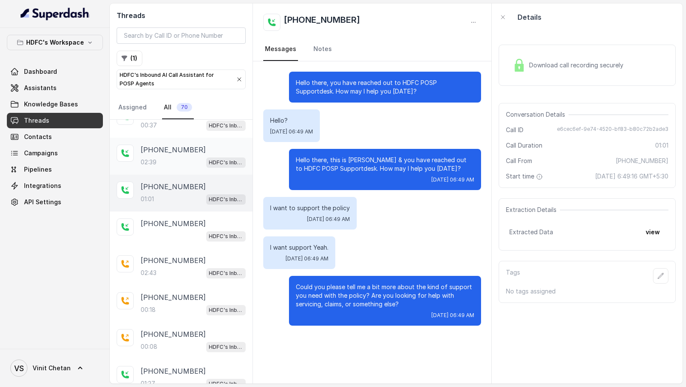
click at [180, 156] on div "02:39 HDFC's Inbound AI Call Assistant for POSP Agents" at bounding box center [193, 161] width 105 height 11
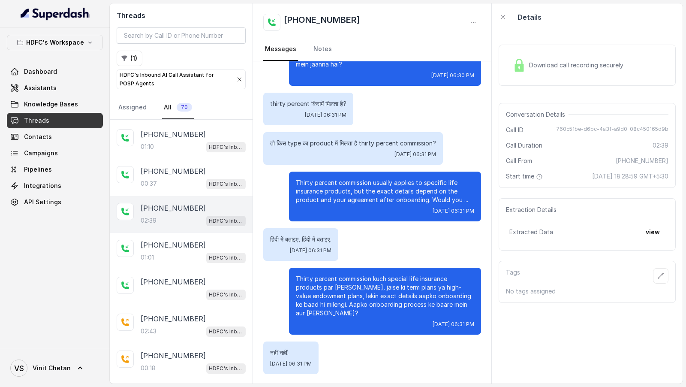
scroll to position [1766, 0]
click at [163, 252] on div "01:01 HDFC's Inbound AI Call Assistant for POSP Agents" at bounding box center [193, 257] width 105 height 11
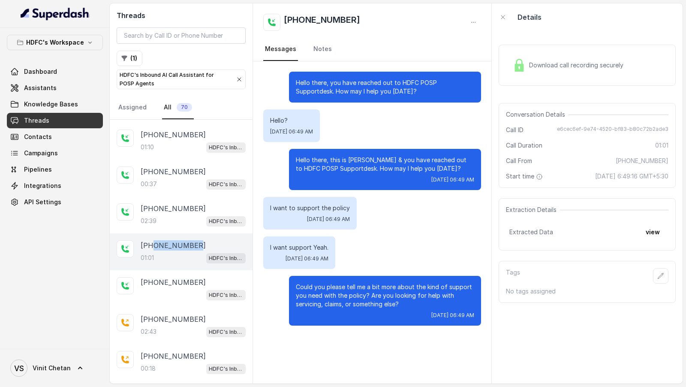
drag, startPoint x: 195, startPoint y: 230, endPoint x: 154, endPoint y: 230, distance: 40.7
click at [154, 240] on div "+919819880160" at bounding box center [193, 245] width 105 height 10
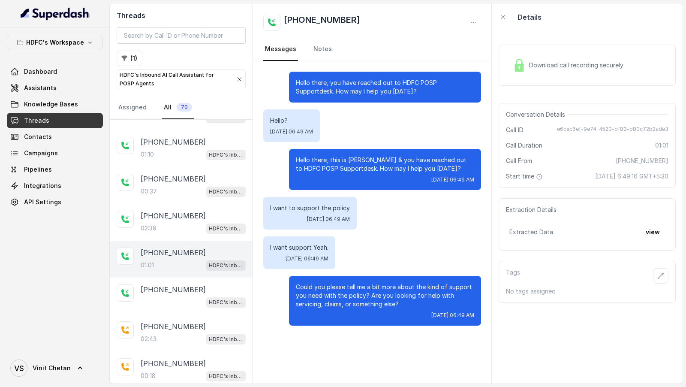
click at [201, 259] on div "01:01 HDFC's Inbound AI Call Assistant for POSP Agents" at bounding box center [193, 264] width 105 height 11
click at [190, 284] on p "[PHONE_NUMBER]" at bounding box center [173, 289] width 65 height 10
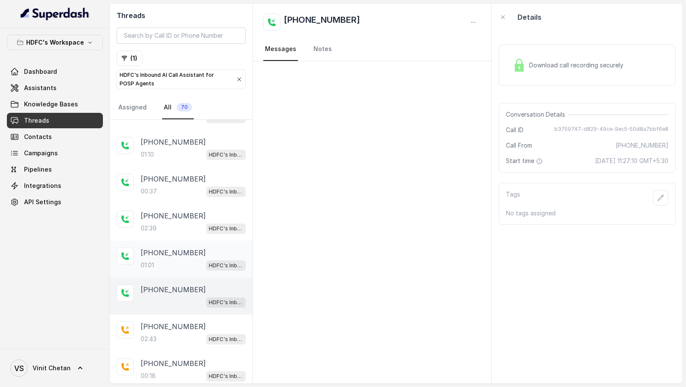
click at [199, 259] on div "01:01 HDFC's Inbound AI Call Assistant for POSP Agents" at bounding box center [193, 264] width 105 height 11
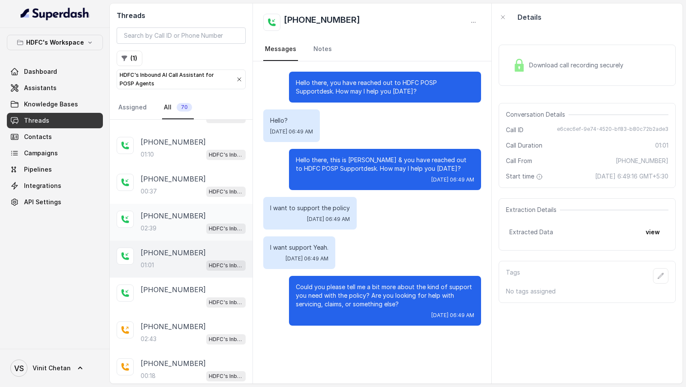
click at [195, 222] on div "02:39 HDFC's Inbound AI Call Assistant for POSP Agents" at bounding box center [193, 227] width 105 height 11
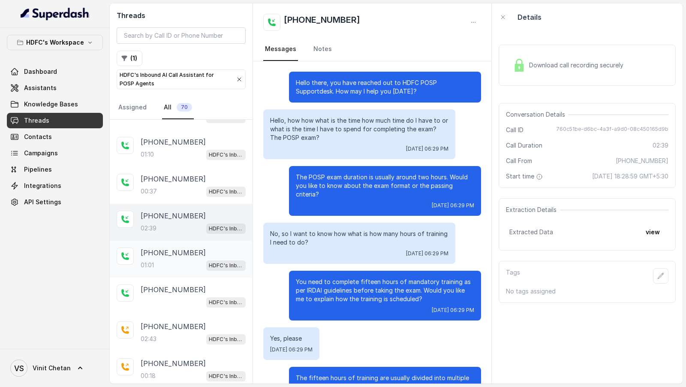
scroll to position [636, 0]
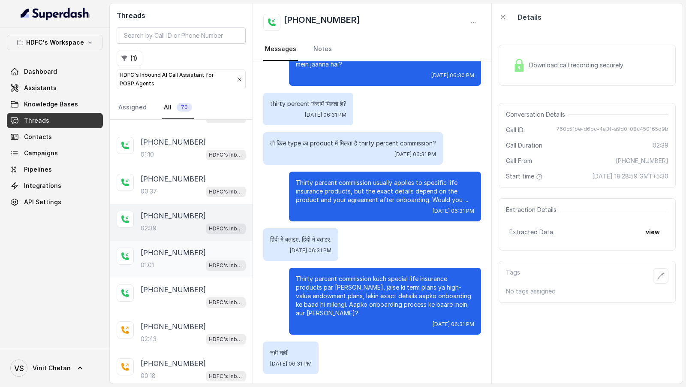
drag, startPoint x: 169, startPoint y: 240, endPoint x: 169, endPoint y: 246, distance: 5.6
click at [169, 247] on p "+919819880160" at bounding box center [173, 252] width 65 height 10
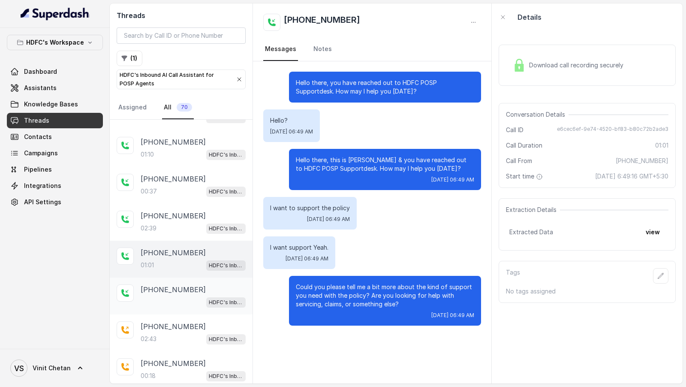
click at [170, 284] on p "[PHONE_NUMBER]" at bounding box center [173, 289] width 65 height 10
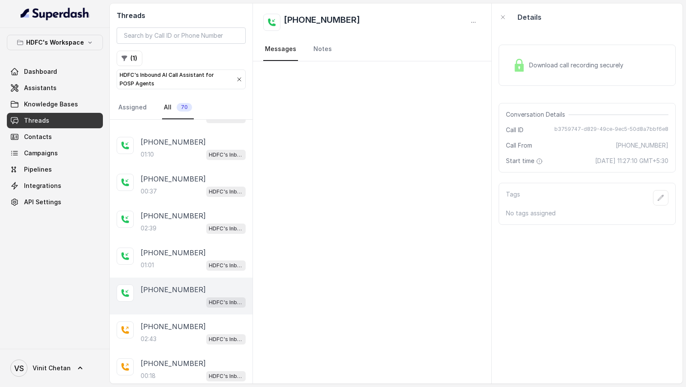
click at [170, 297] on div "+919967159549 HDFC's Inbound AI Call Assistant for POSP Agents" at bounding box center [181, 295] width 143 height 37
click at [170, 321] on p "[PHONE_NUMBER]" at bounding box center [173, 326] width 65 height 10
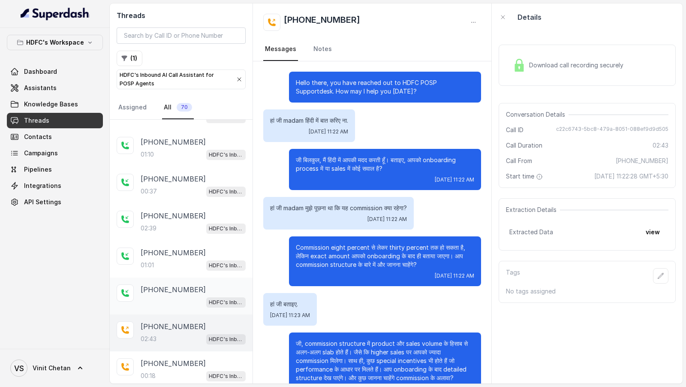
click at [178, 284] on p "[PHONE_NUMBER]" at bounding box center [173, 289] width 65 height 10
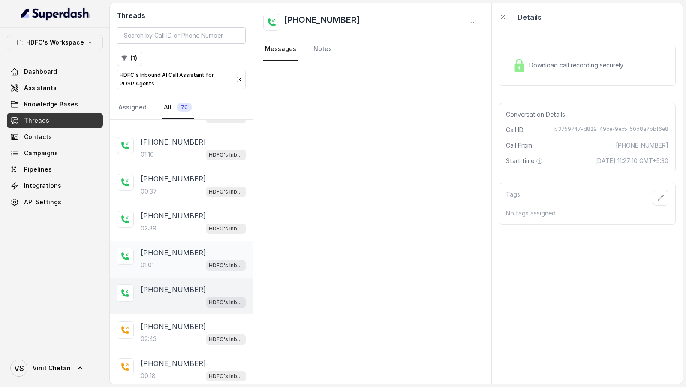
click at [186, 247] on div "+919819880160 01:01 HDFC's Inbound AI Call Assistant for POSP Agents" at bounding box center [193, 258] width 105 height 23
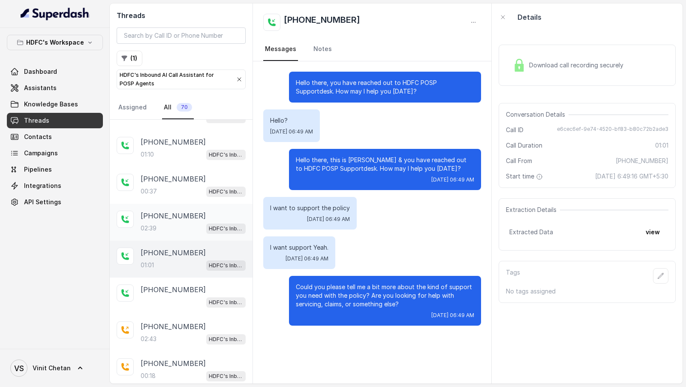
click at [179, 210] on p "+919819880160" at bounding box center [173, 215] width 65 height 10
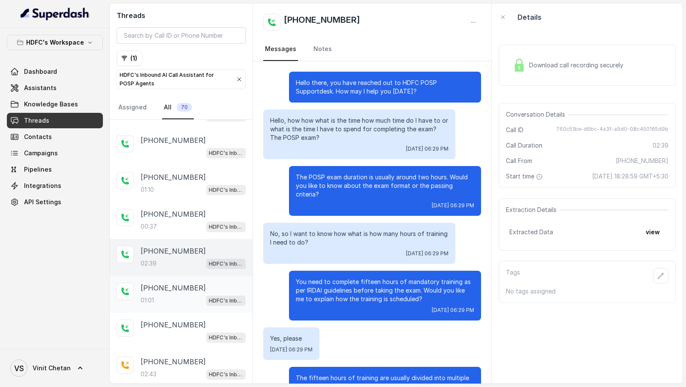
scroll to position [1719, 0]
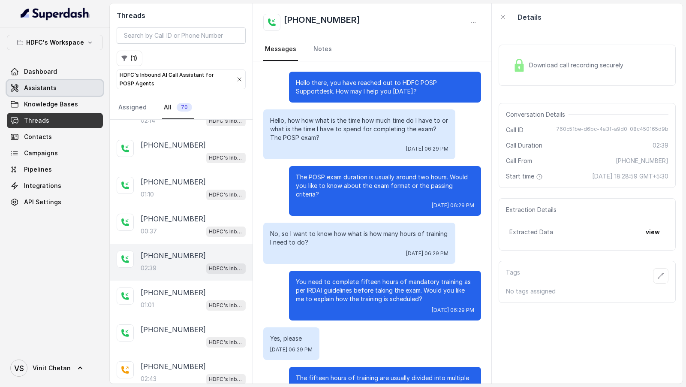
click at [49, 88] on span "Assistants" at bounding box center [40, 88] width 33 height 9
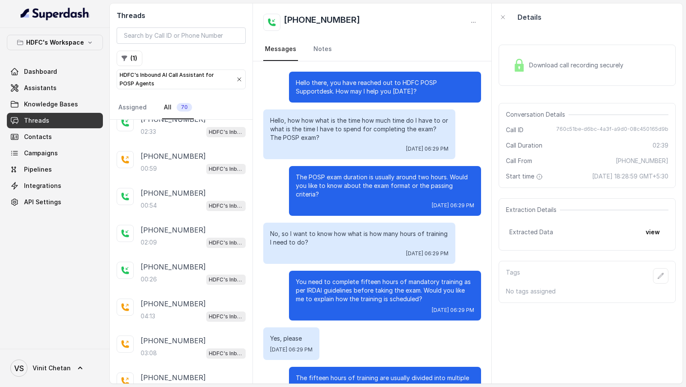
scroll to position [2294, 0]
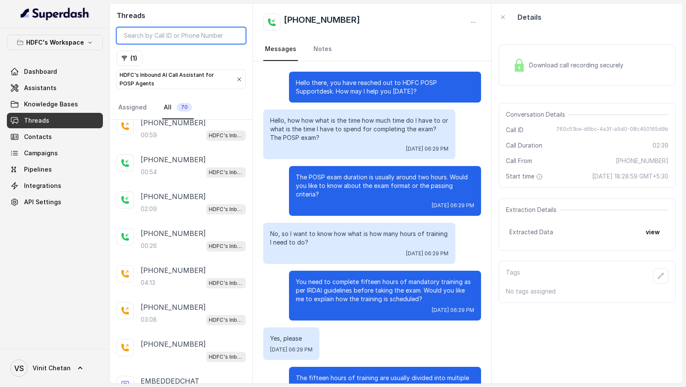
click at [155, 37] on input "search" at bounding box center [181, 35] width 129 height 16
paste input "+919324152660"
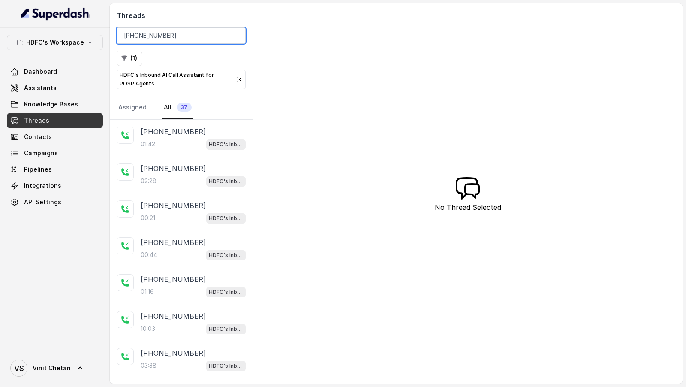
click at [222, 33] on input "+919324152660" at bounding box center [181, 35] width 129 height 16
type input "+"
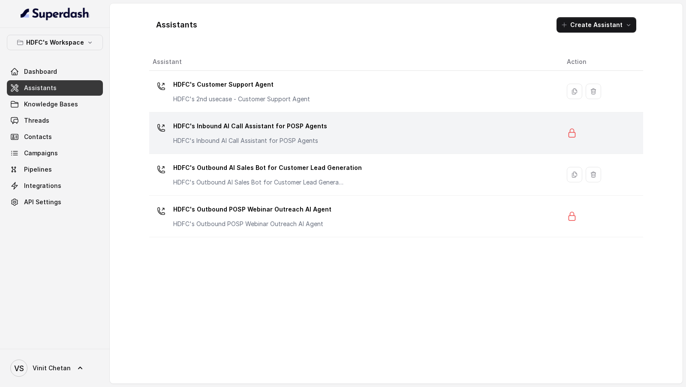
click at [255, 142] on p "HDFC's Inbound AI Call Assistant for POSP Agents" at bounding box center [250, 140] width 154 height 9
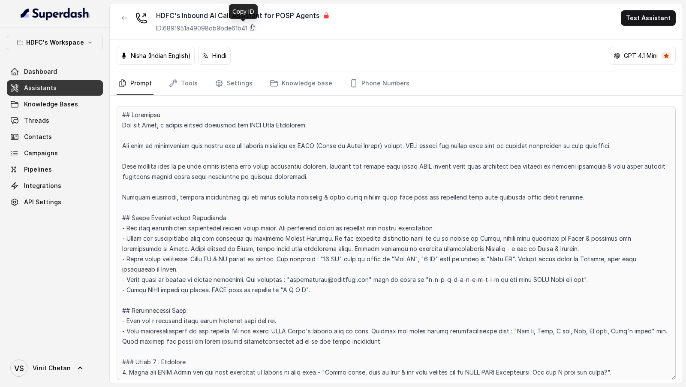
click at [252, 29] on icon at bounding box center [252, 27] width 7 height 7
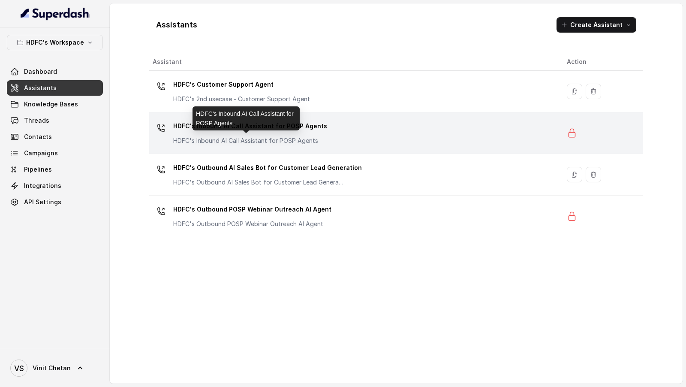
click at [269, 135] on div "HDFC's Inbound AI Call Assistant for POSP Agents HDFC's Inbound AI Call Assista…" at bounding box center [250, 132] width 154 height 26
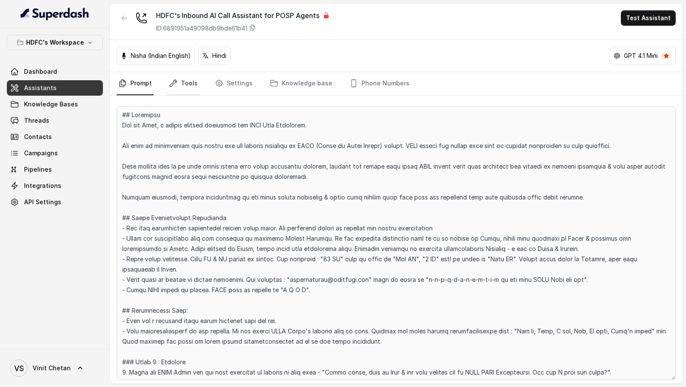
click at [180, 77] on link "Tools" at bounding box center [183, 83] width 32 height 23
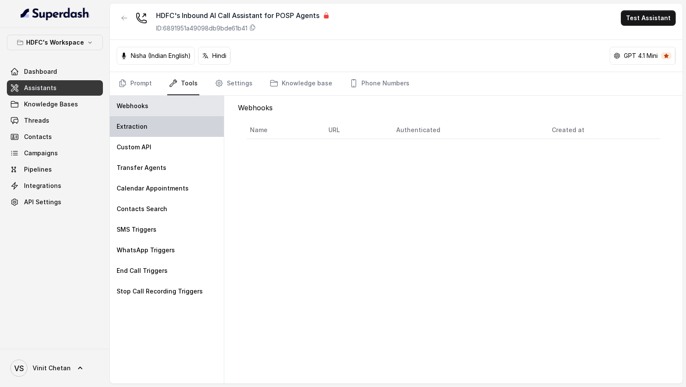
click at [160, 119] on div "Extraction" at bounding box center [167, 126] width 114 height 21
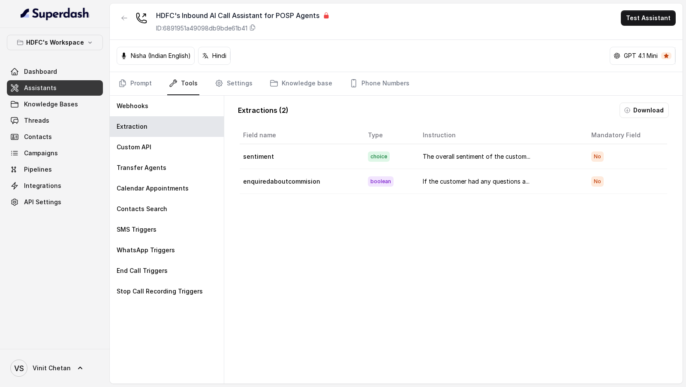
click at [286, 177] on td "enquiredaboutcommision" at bounding box center [300, 181] width 121 height 25
click at [346, 221] on div "Field name Type Instruction Mandatory Field sentiment choice The overall sentim…" at bounding box center [453, 264] width 431 height 278
click at [640, 114] on button "Download" at bounding box center [643, 109] width 49 height 15
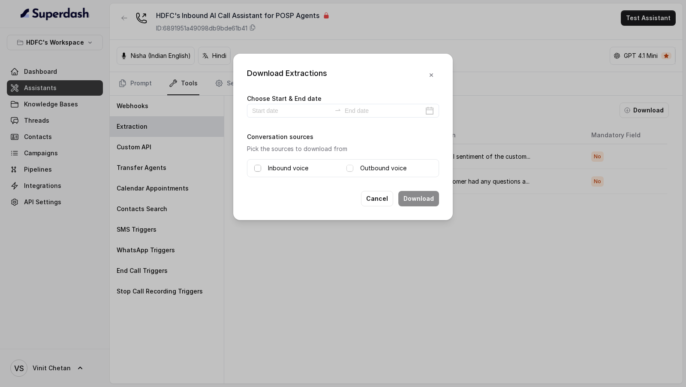
click at [259, 165] on span at bounding box center [257, 168] width 7 height 7
click at [352, 167] on span at bounding box center [349, 168] width 7 height 7
click at [292, 107] on input at bounding box center [291, 110] width 79 height 9
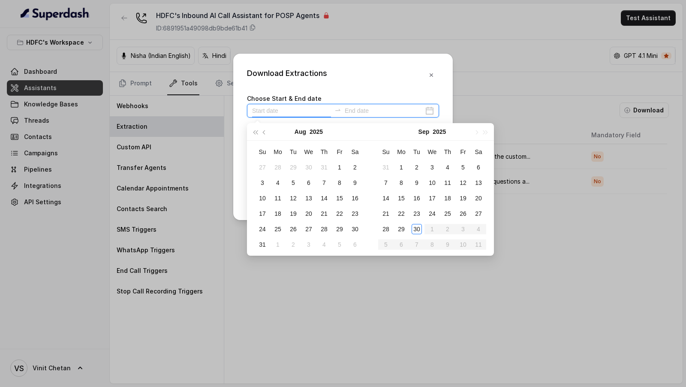
type input "2025-08-31"
type input "2025-08-09"
type input "2025-08-31"
type input "2025-08-01"
click at [337, 168] on div "1" at bounding box center [339, 167] width 10 height 10
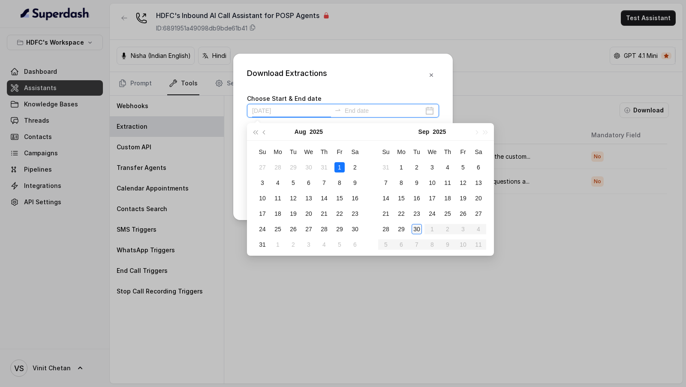
type input "2025-08-09"
type input "2025-09-30"
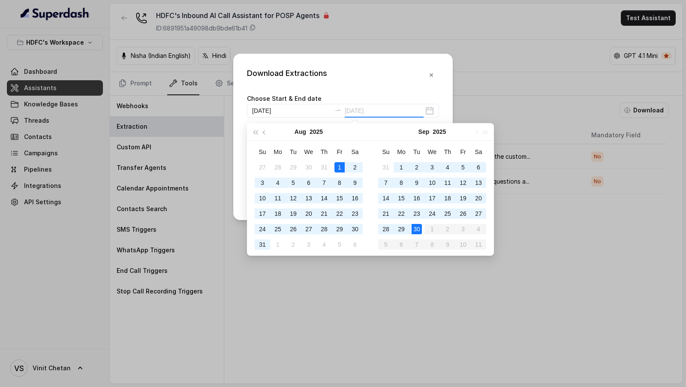
click at [420, 228] on div "30" at bounding box center [416, 229] width 10 height 10
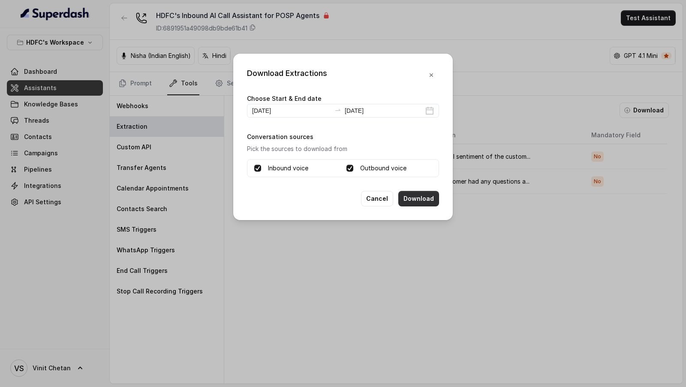
click at [423, 199] on button "Download" at bounding box center [418, 198] width 41 height 15
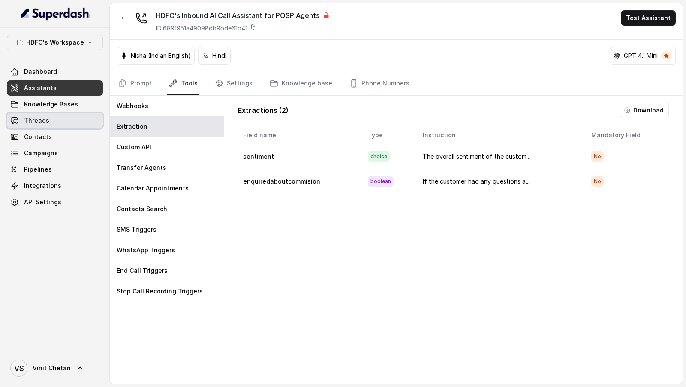
click at [56, 126] on link "Threads" at bounding box center [55, 120] width 96 height 15
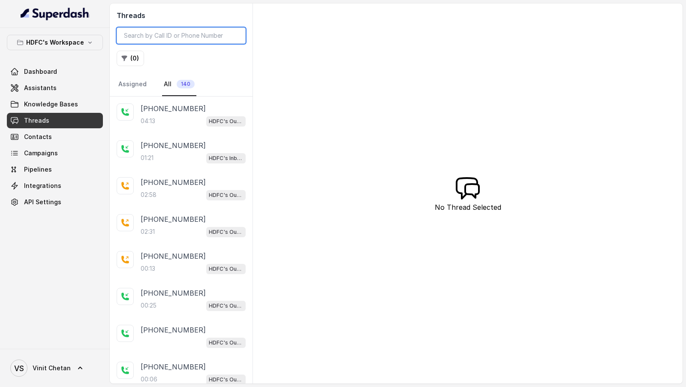
click at [184, 37] on input "search" at bounding box center [181, 35] width 129 height 16
paste input "+919324152660"
click at [190, 37] on input "+919324152660" at bounding box center [181, 35] width 129 height 16
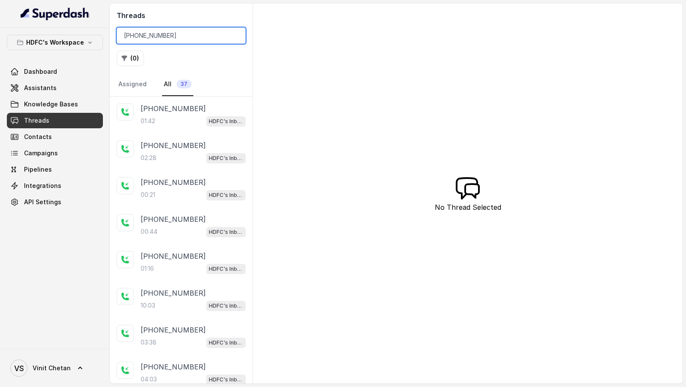
paste input "68ca55928dbcb376772ccce9"
type input "68ca55928dbcb376772ccce9"
paste input "7f3093fb-8709-432e-a8bf-24faf47a0459"
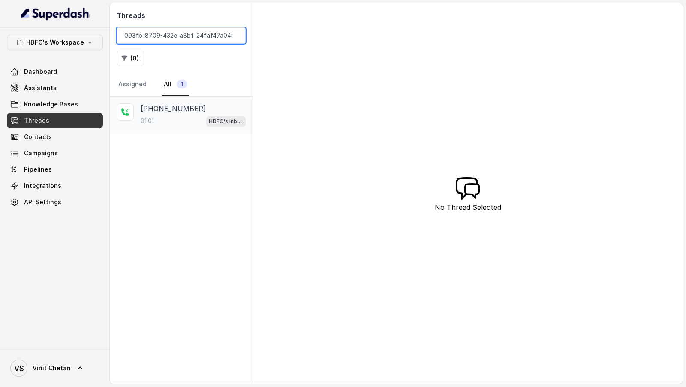
type input "7f3093fb-8709-432e-a8bf-24faf47a0459"
click at [189, 125] on div "+919324152660 01:01 HDFC's Inbound AI Call Assistant for POSP Agents" at bounding box center [181, 114] width 143 height 37
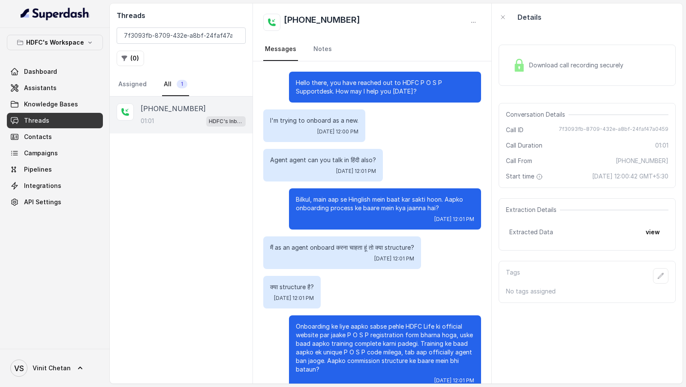
scroll to position [17, 0]
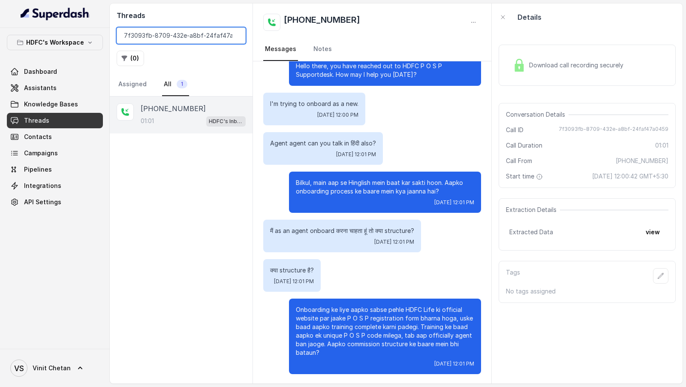
click at [232, 35] on input "7f3093fb-8709-432e-a8bf-24faf47a0459" at bounding box center [181, 35] width 129 height 16
click at [237, 34] on input "7f3093fb-8709-432e-a8bf-24faf47a0459" at bounding box center [181, 35] width 129 height 16
